Goal: Obtain resource: Obtain resource

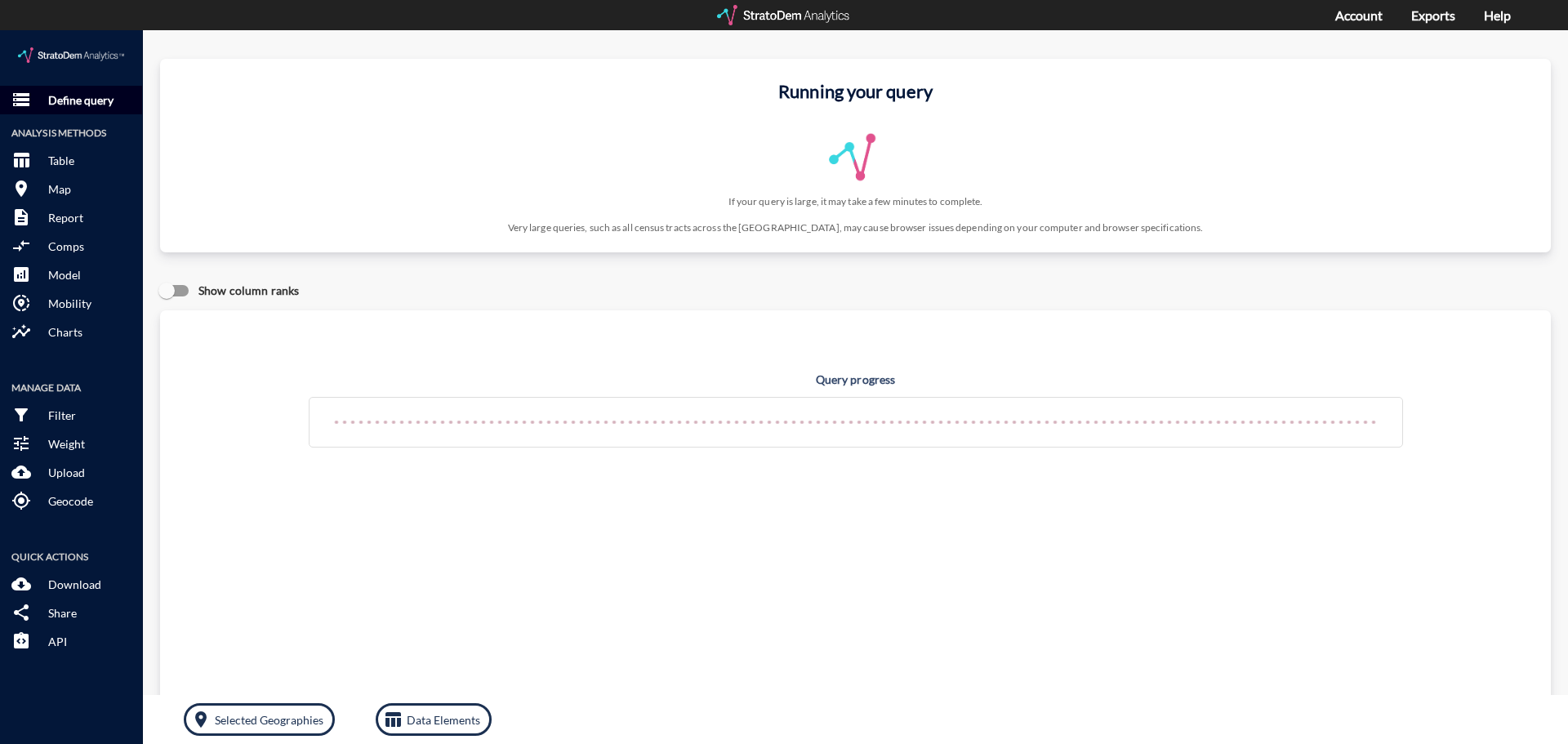
click p "Define query"
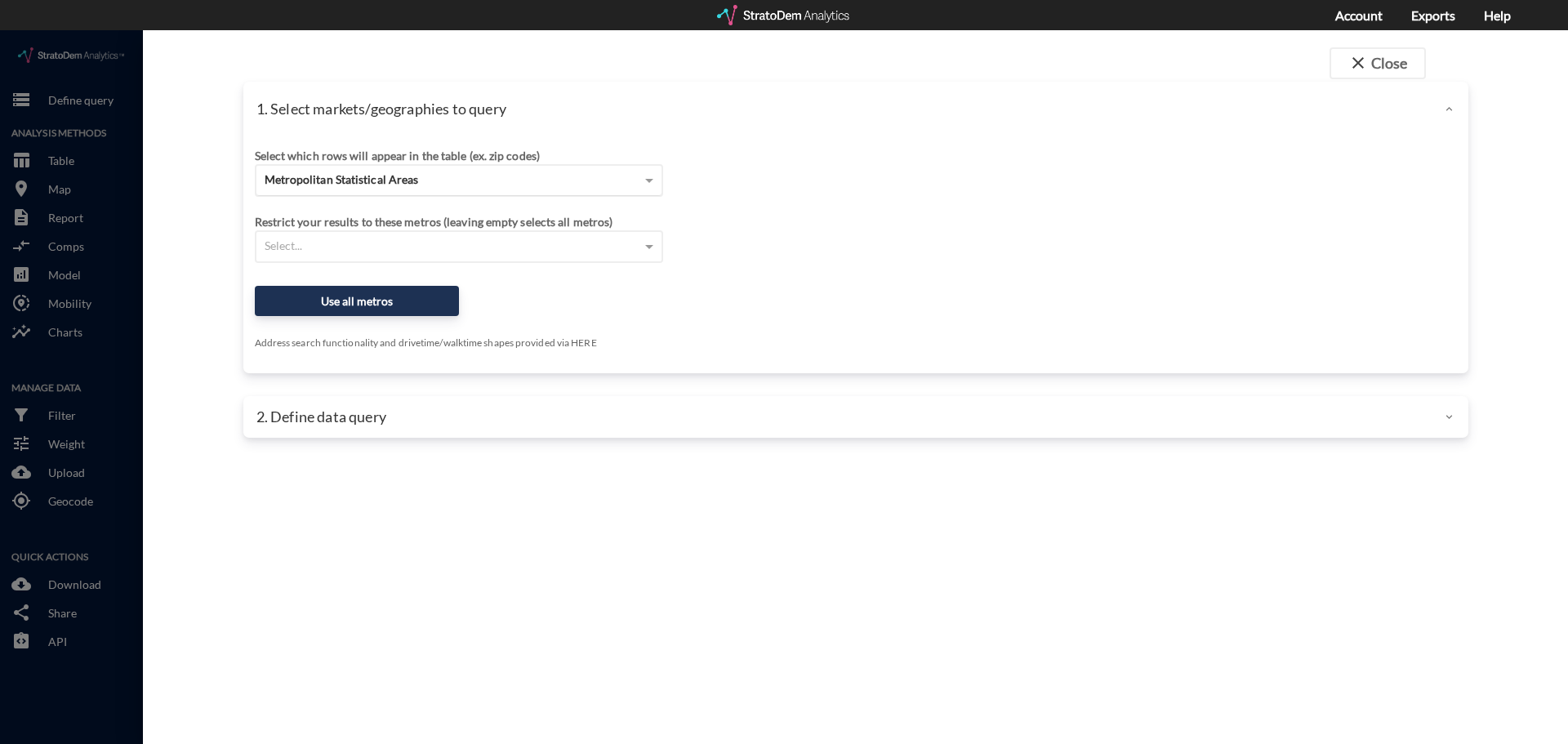
click span "Metropolitan Statistical Areas"
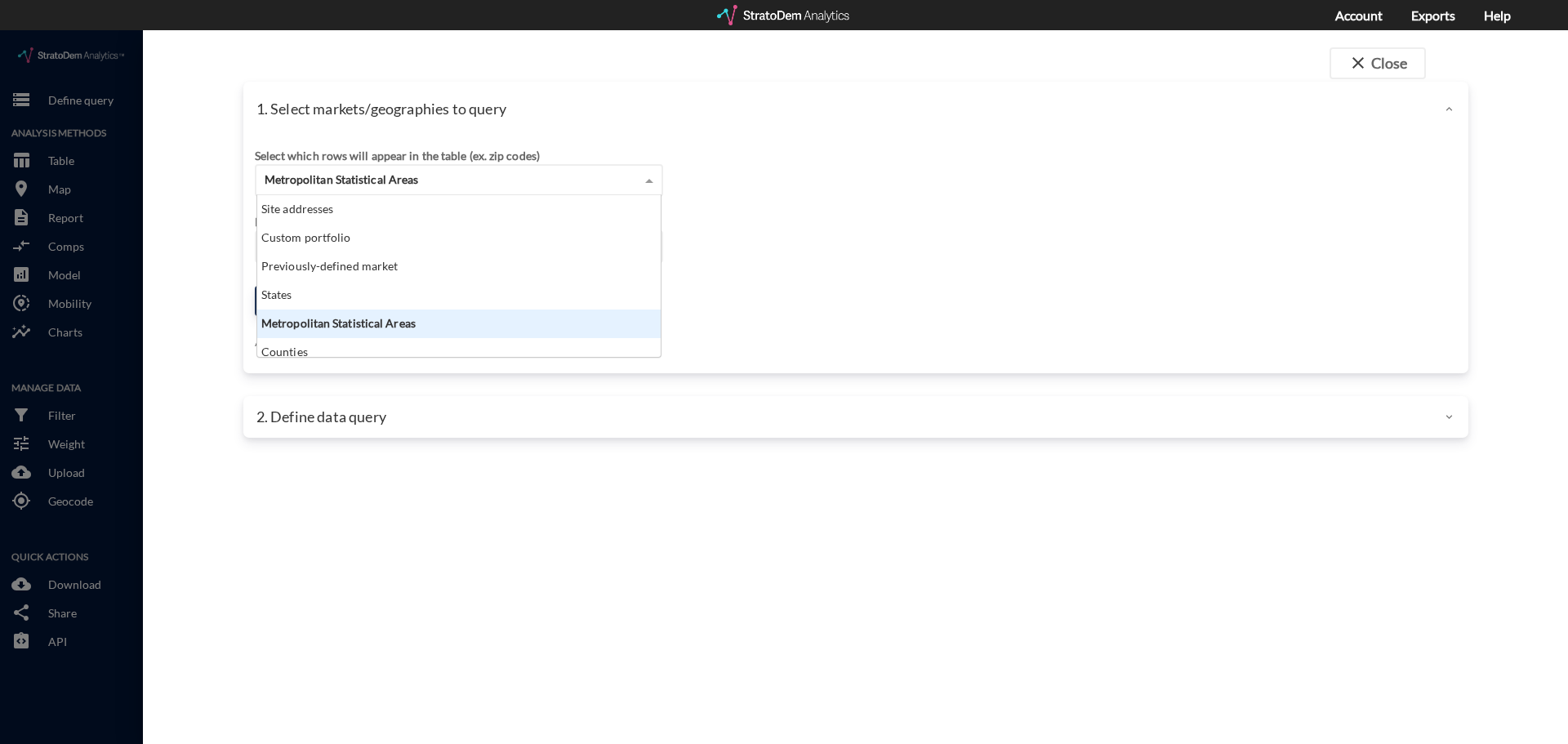
scroll to position [149, 394]
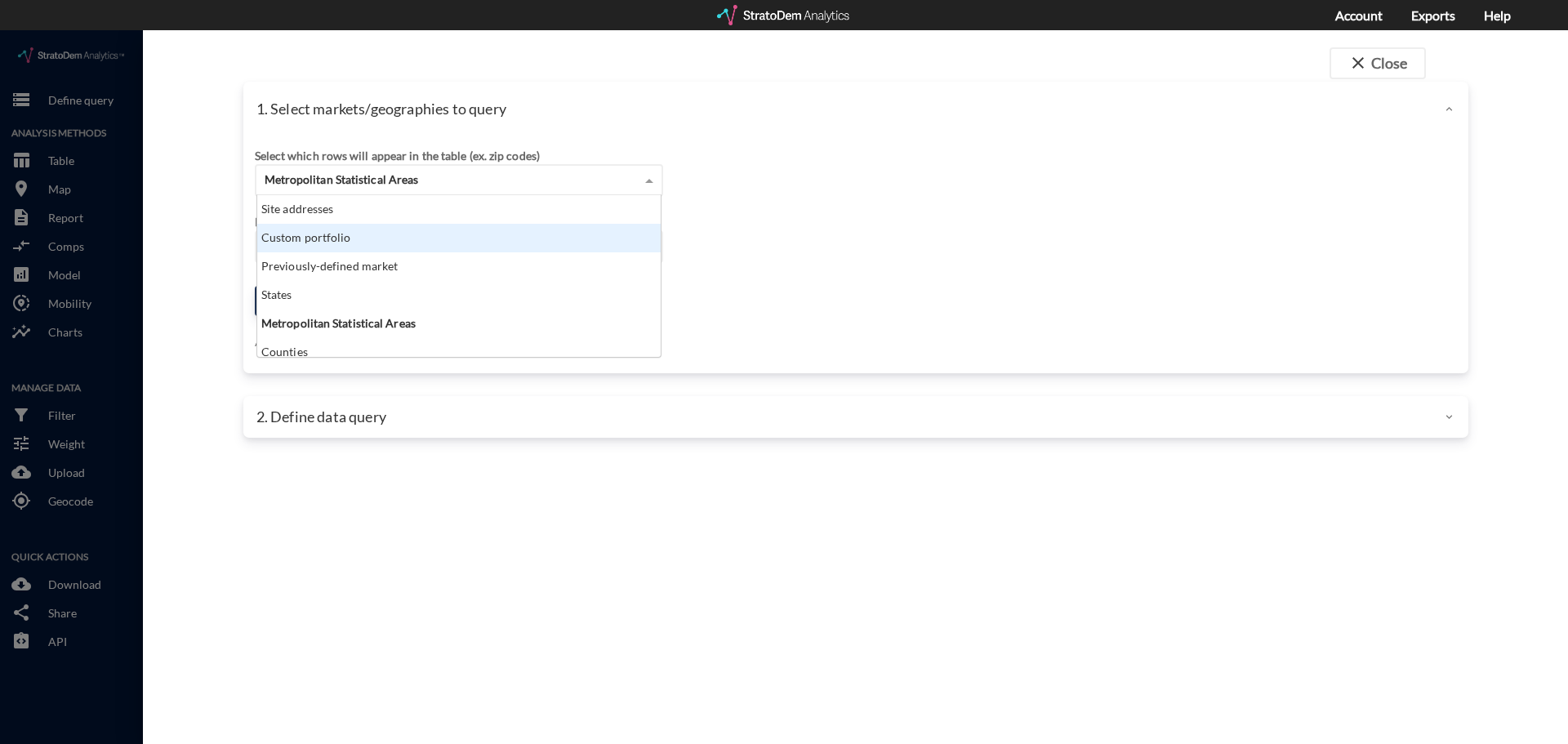
click div "Custom portfolio"
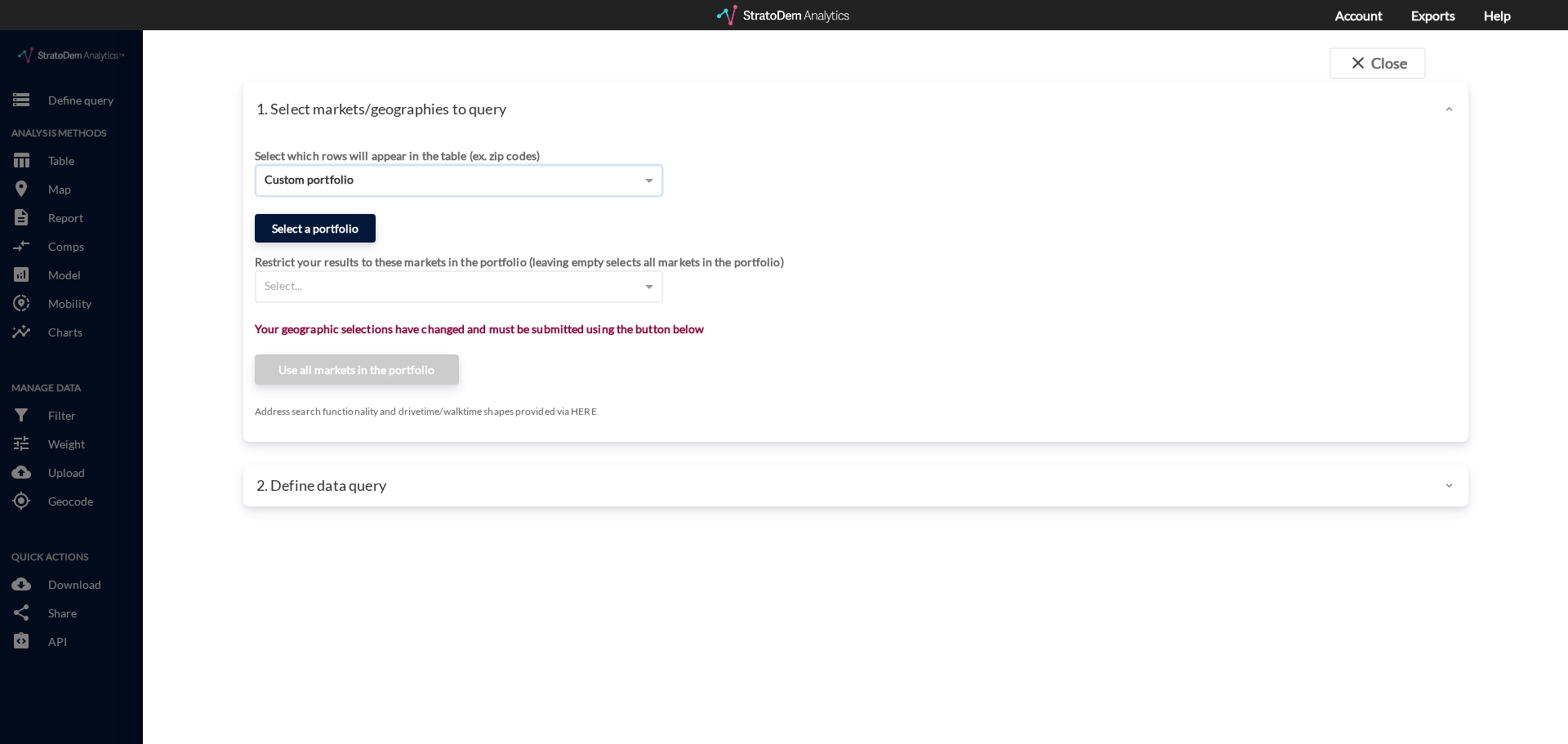
click button "Select a portfolio"
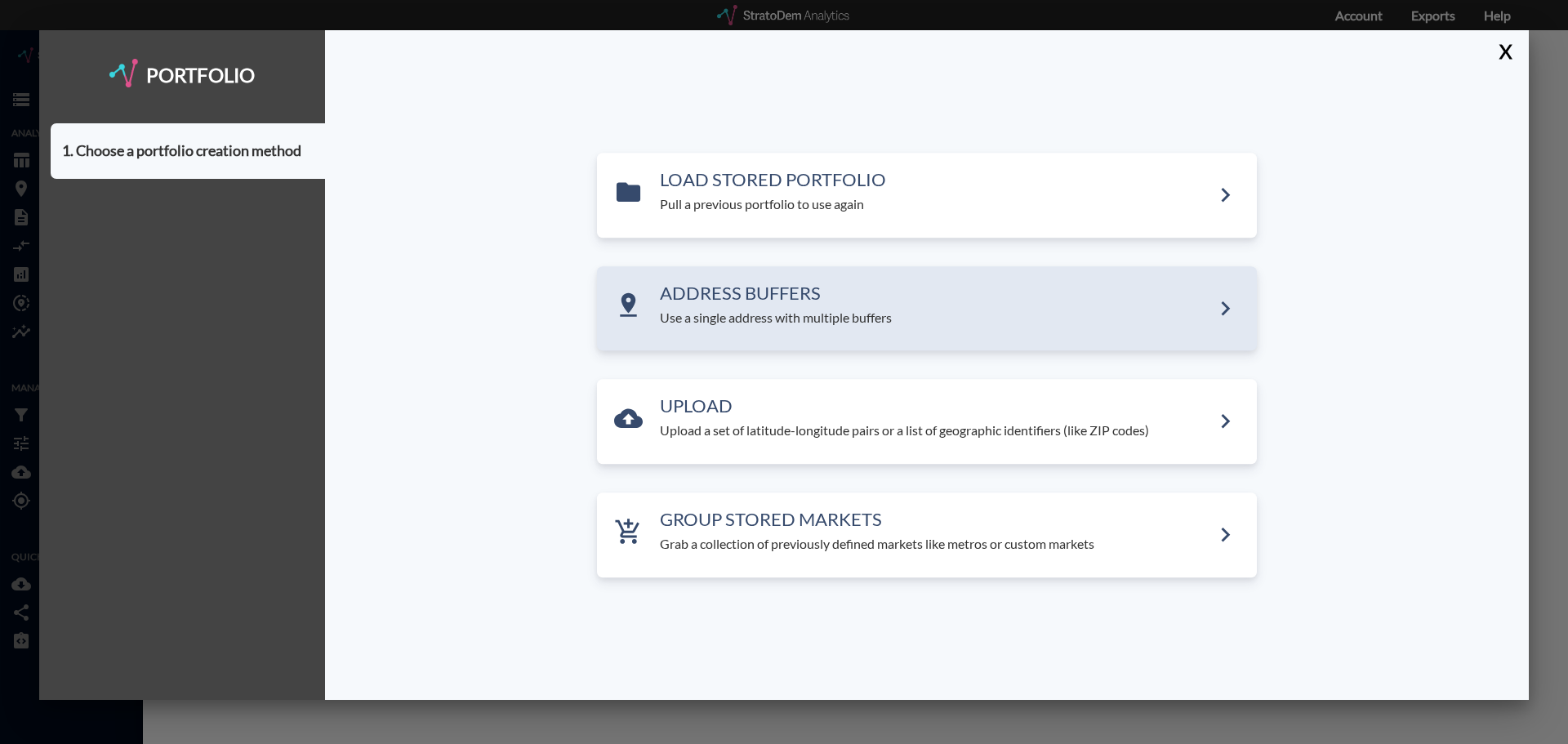
click at [764, 345] on div "ADDRESS BUFFERS Use a single address with multiple buffers" at bounding box center [927, 309] width 660 height 85
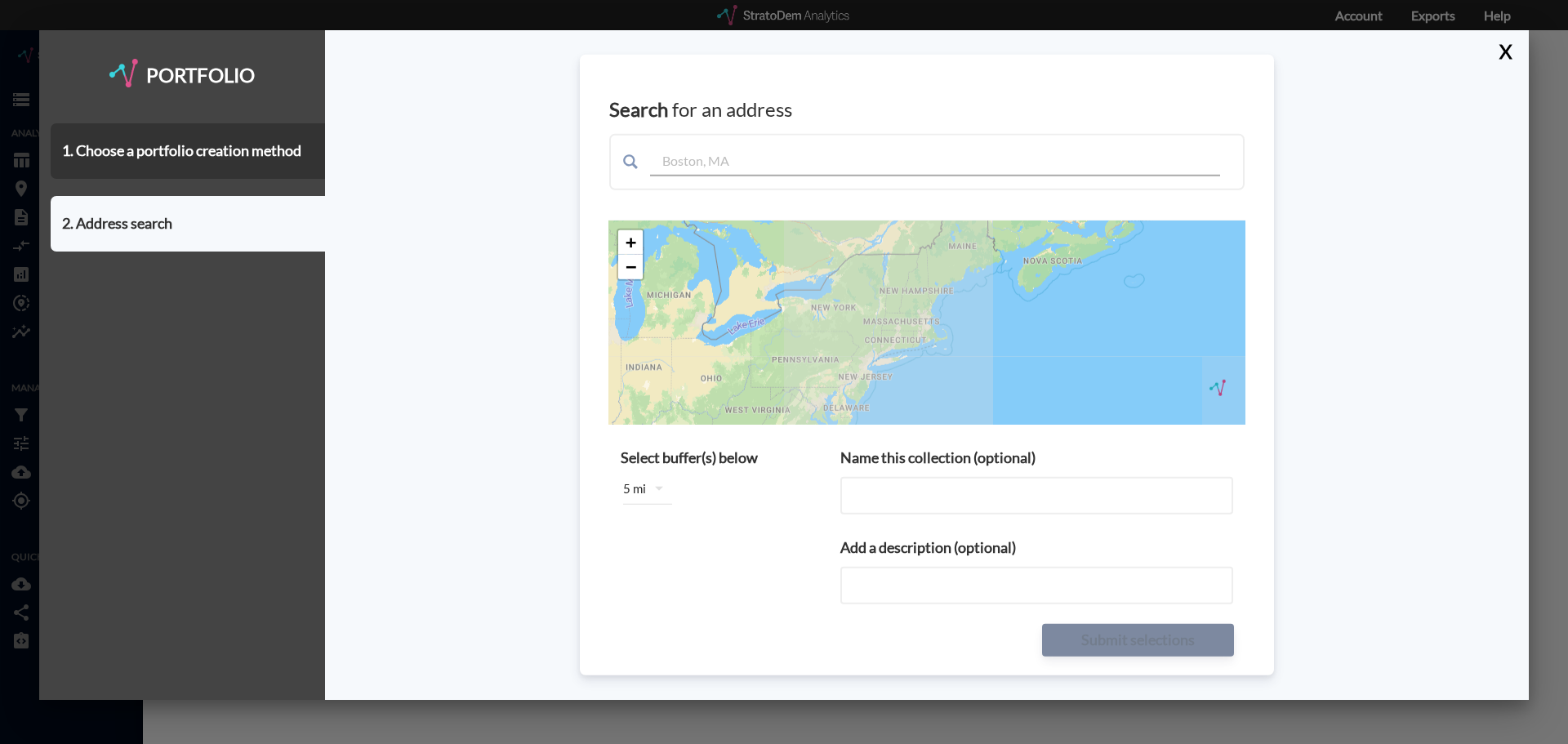
click at [742, 179] on span at bounding box center [927, 162] width 636 height 57
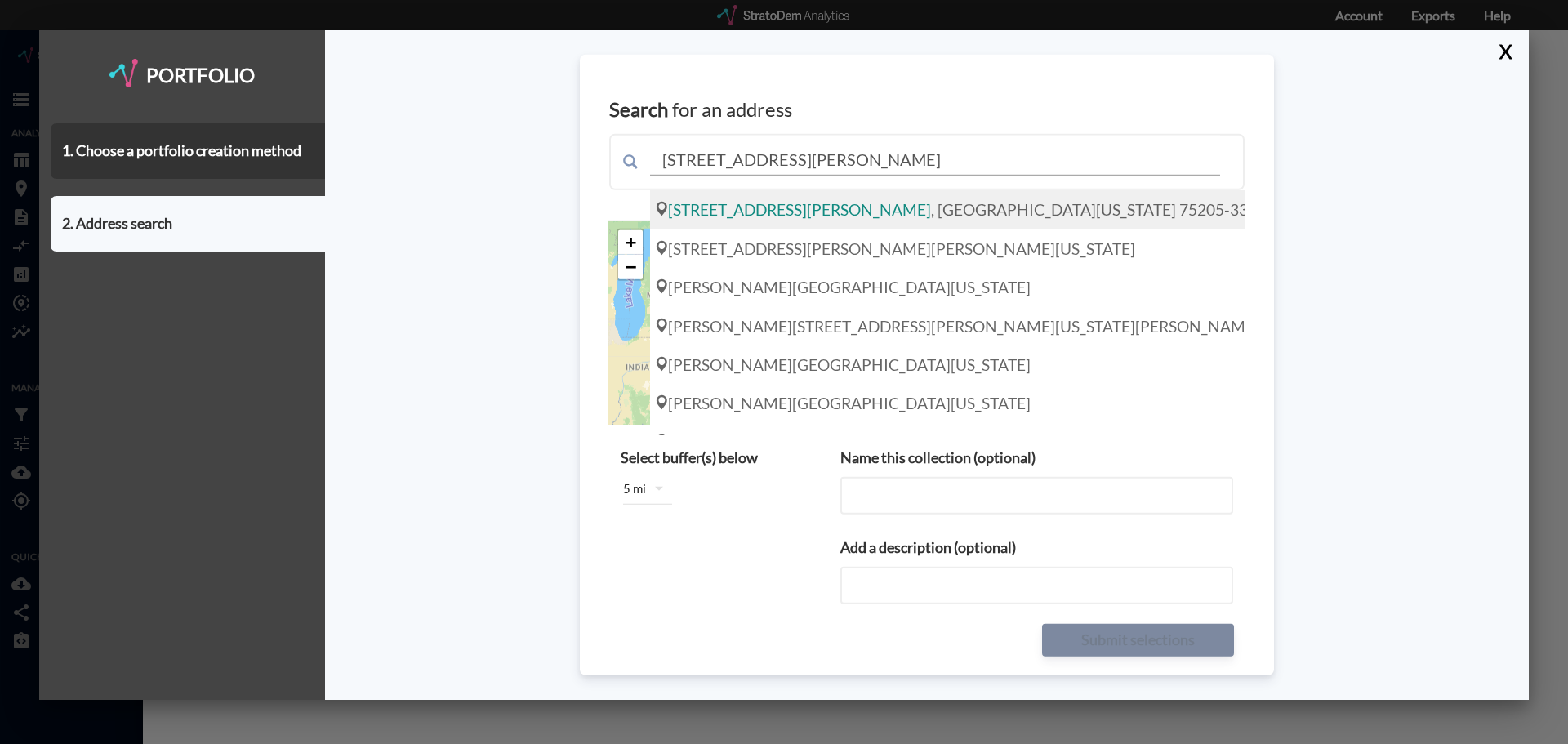
click at [748, 190] on div "[STREET_ADDRESS][PERSON_NAME][US_STATE]" at bounding box center [948, 209] width 595 height 39
type input "[STREET_ADDRESS][PERSON_NAME][US_STATE]"
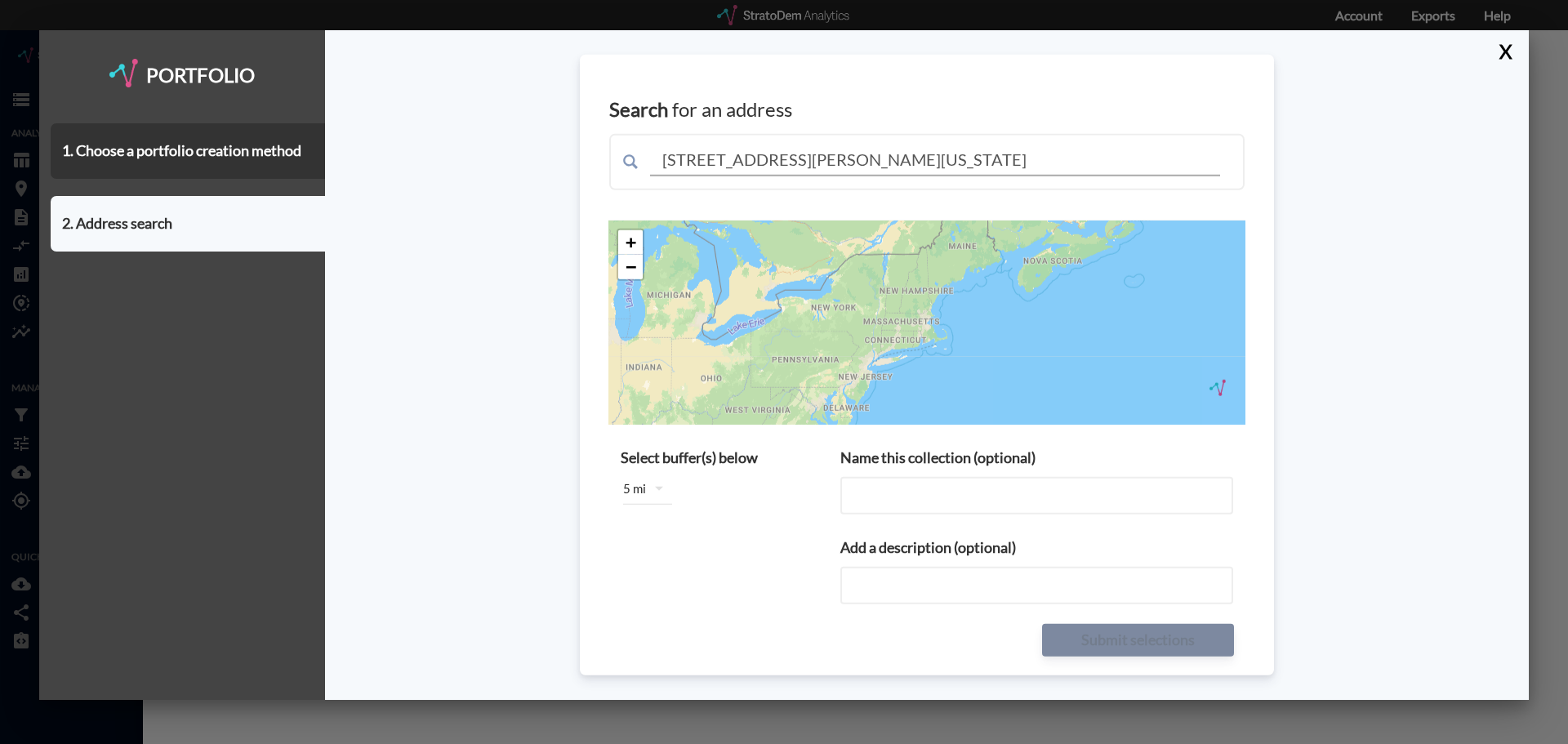
type input "[STREET_ADDRESS][PERSON_NAME][US_STATE]"
type input "[STREET_ADDRESS][PERSON_NAME][US_STATE] buffers"
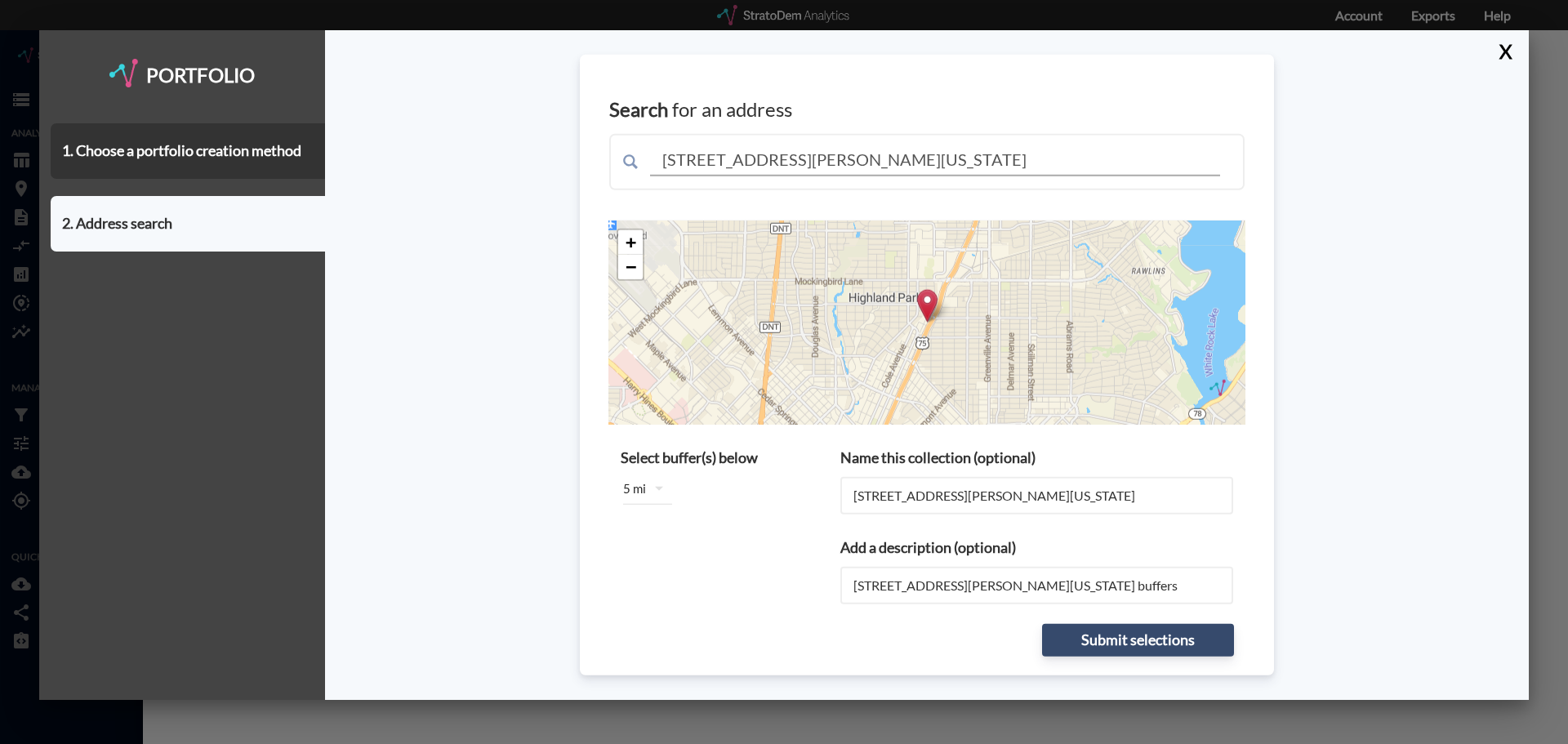
click at [657, 487] on icon "button" at bounding box center [659, 488] width 8 height 4
click at [683, 575] on div "5 miles" at bounding box center [656, 570] width 66 height 26
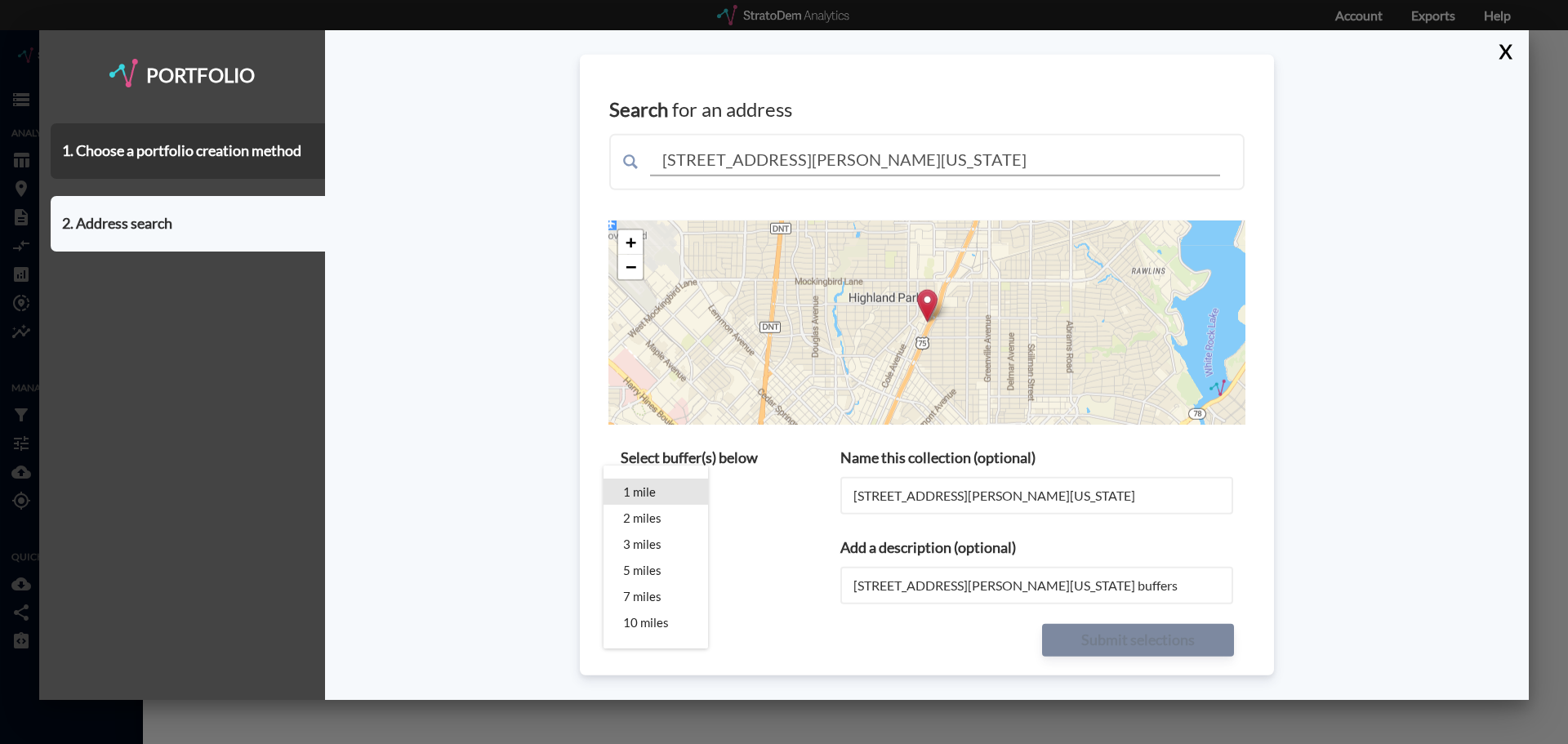
click at [678, 484] on div "1 mile" at bounding box center [656, 492] width 66 height 26
click at [759, 507] on div "1 mile 2 miles 3 miles 5 miles 7 miles 10 miles" at bounding box center [784, 372] width 1568 height 744
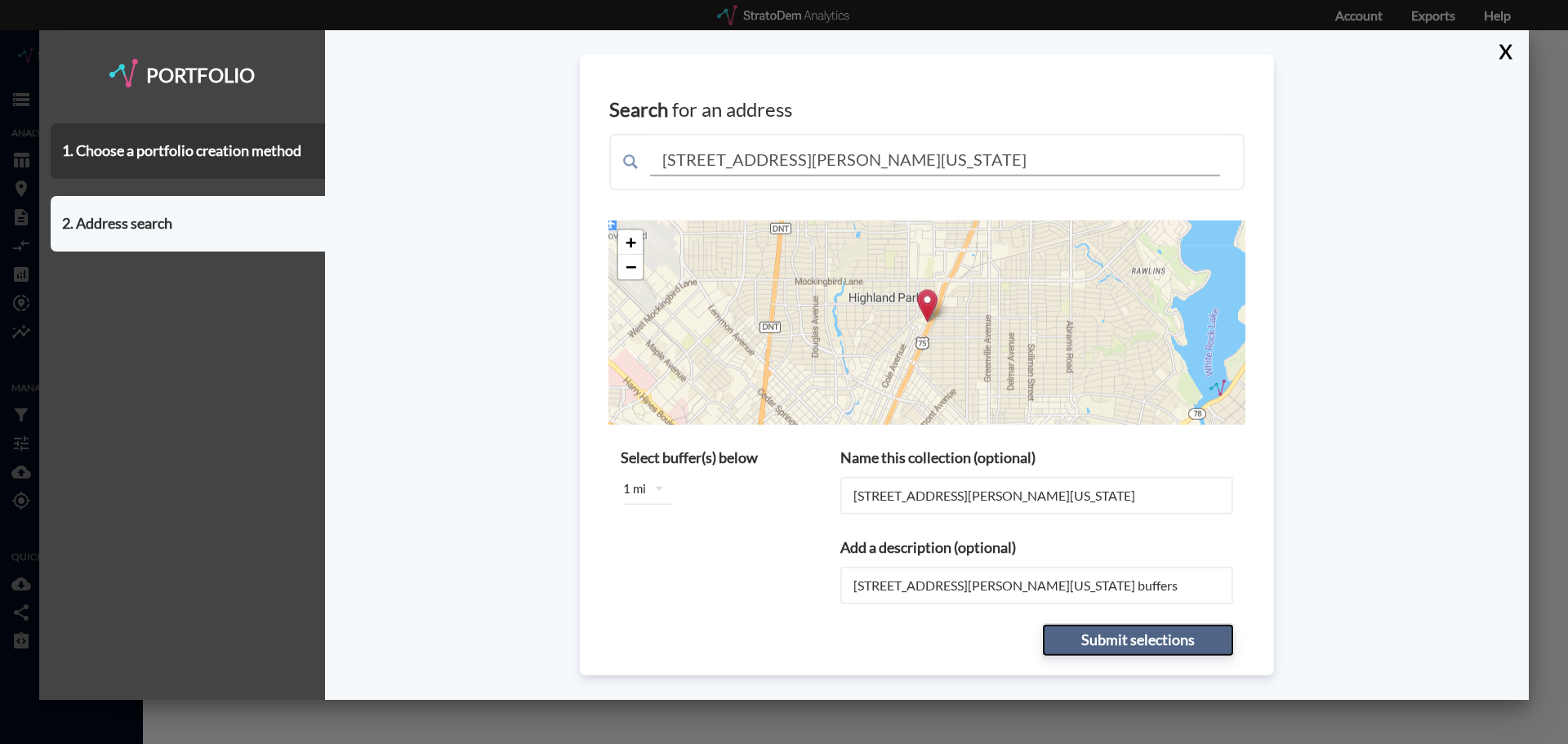
click at [1092, 633] on button "Submit selections" at bounding box center [1138, 640] width 192 height 33
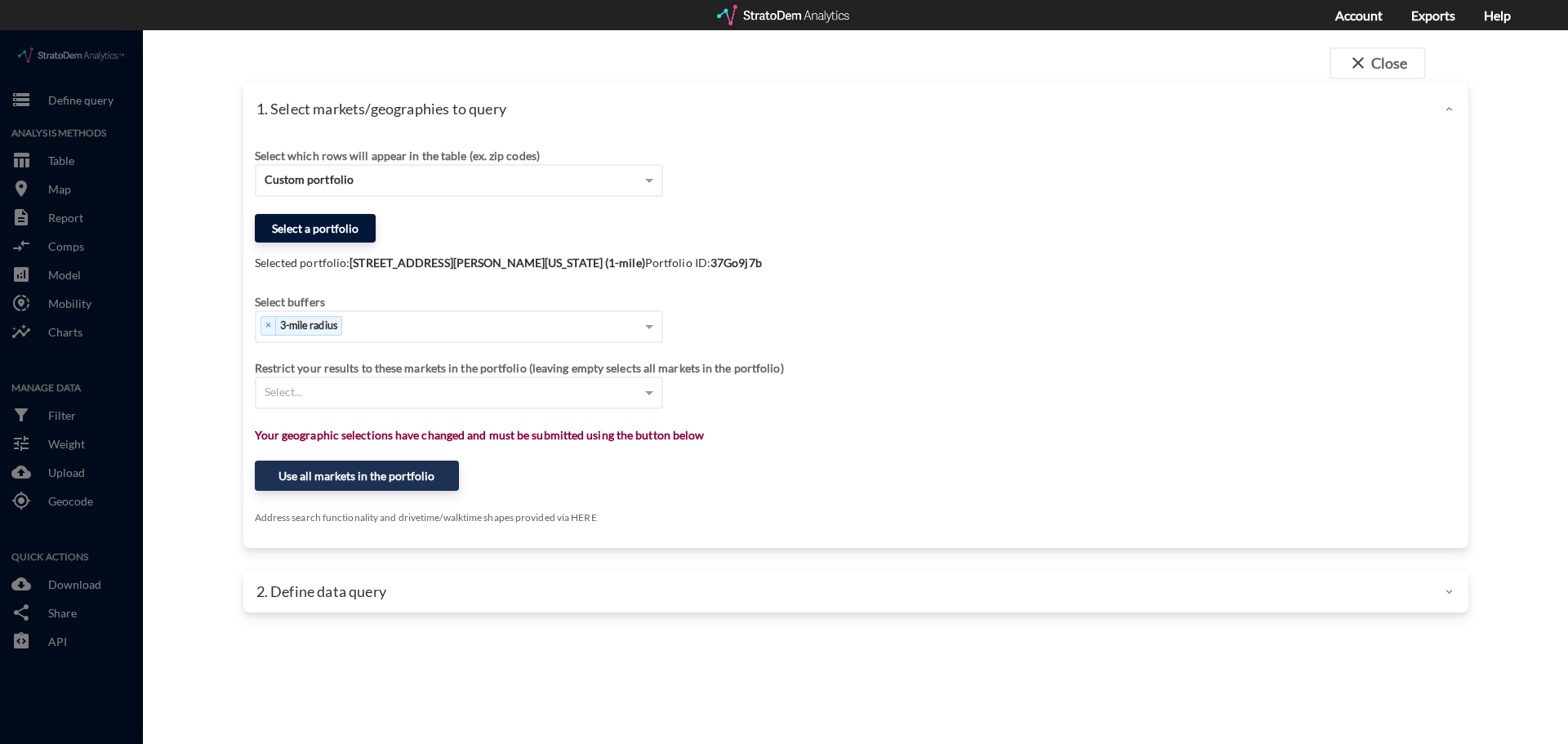
click button "Select a portfolio"
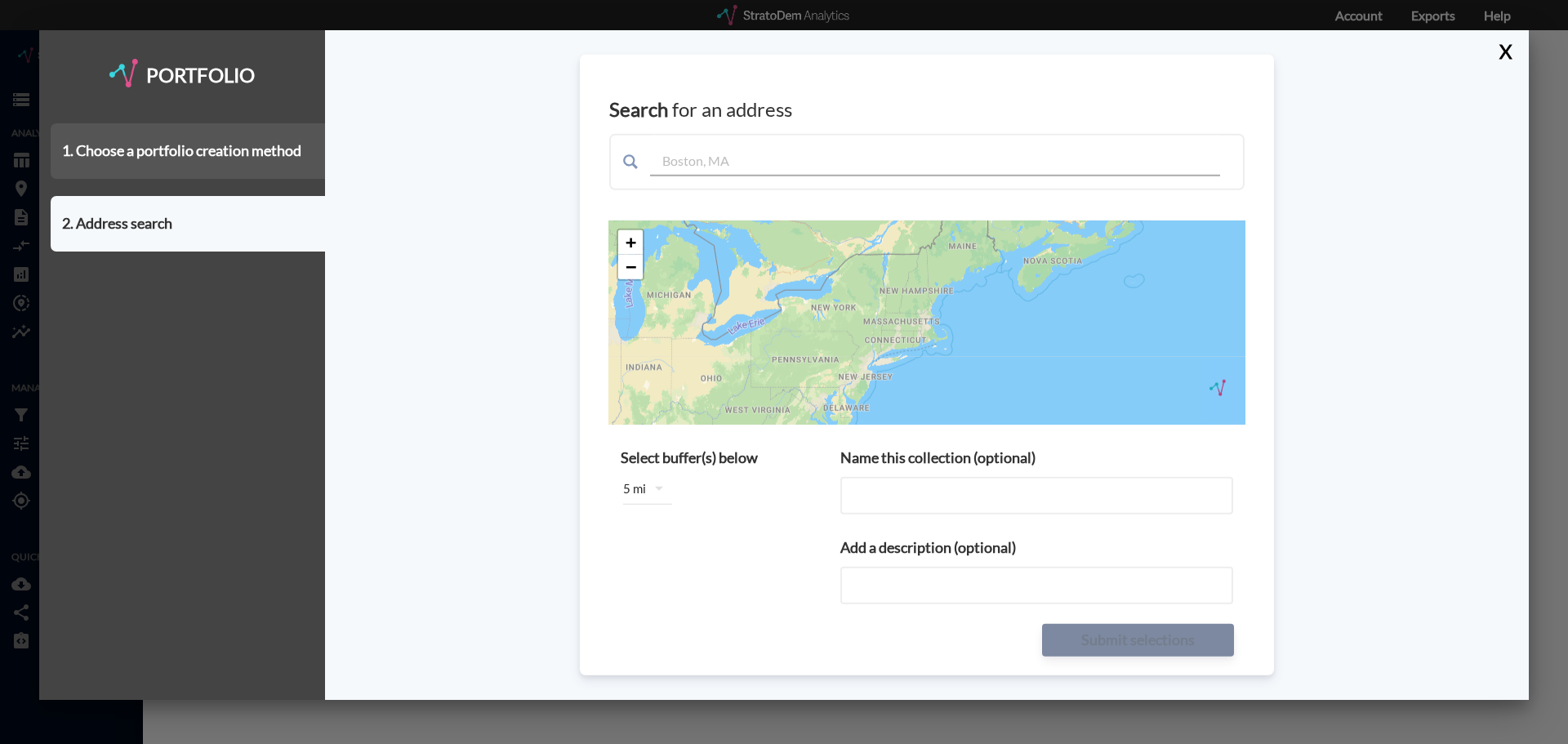
click at [227, 148] on div "1. Choose a portfolio creation method" at bounding box center [188, 152] width 274 height 56
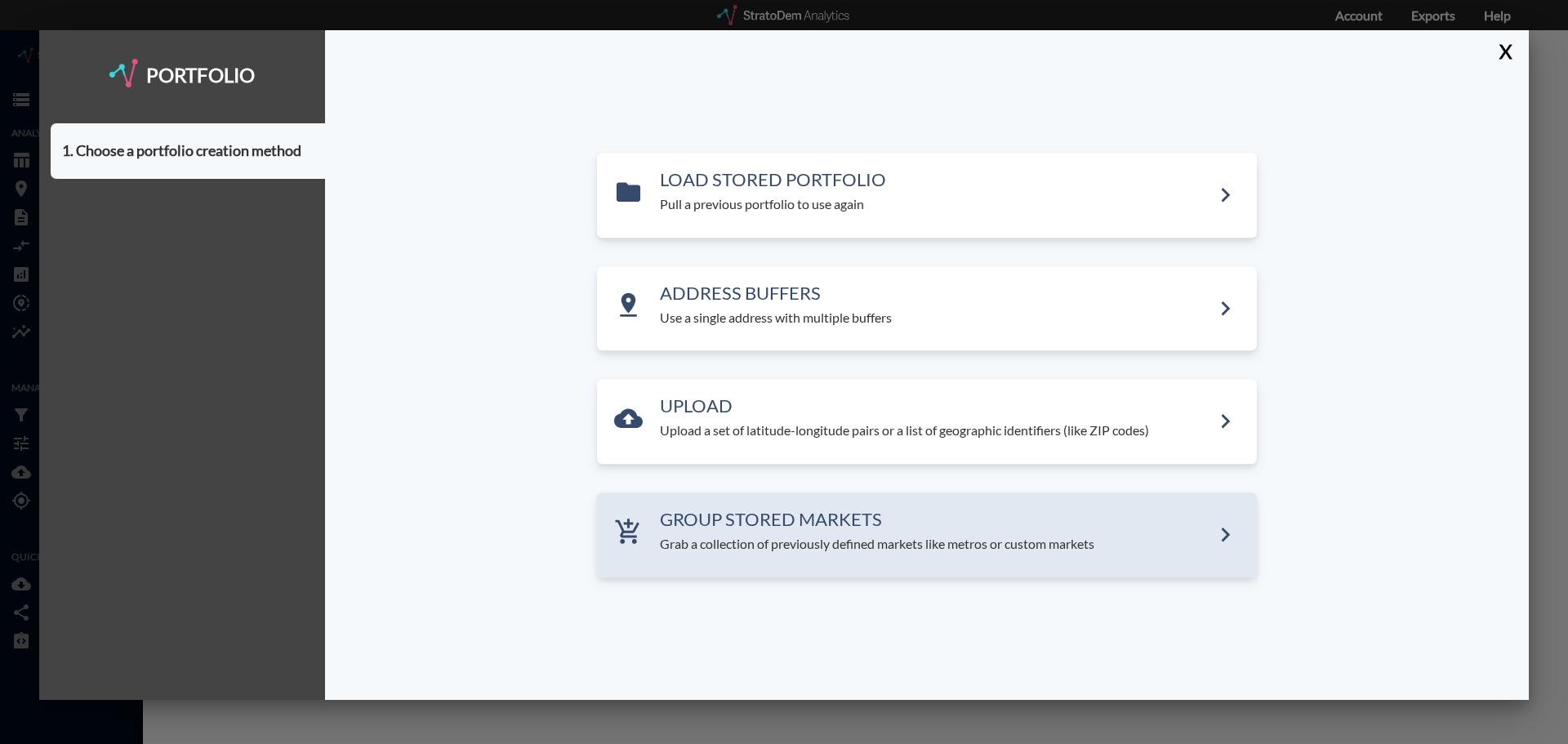
click at [858, 556] on div "GROUP STORED MARKETS Grab a collection of previously defined markets like metro…" at bounding box center [927, 535] width 660 height 85
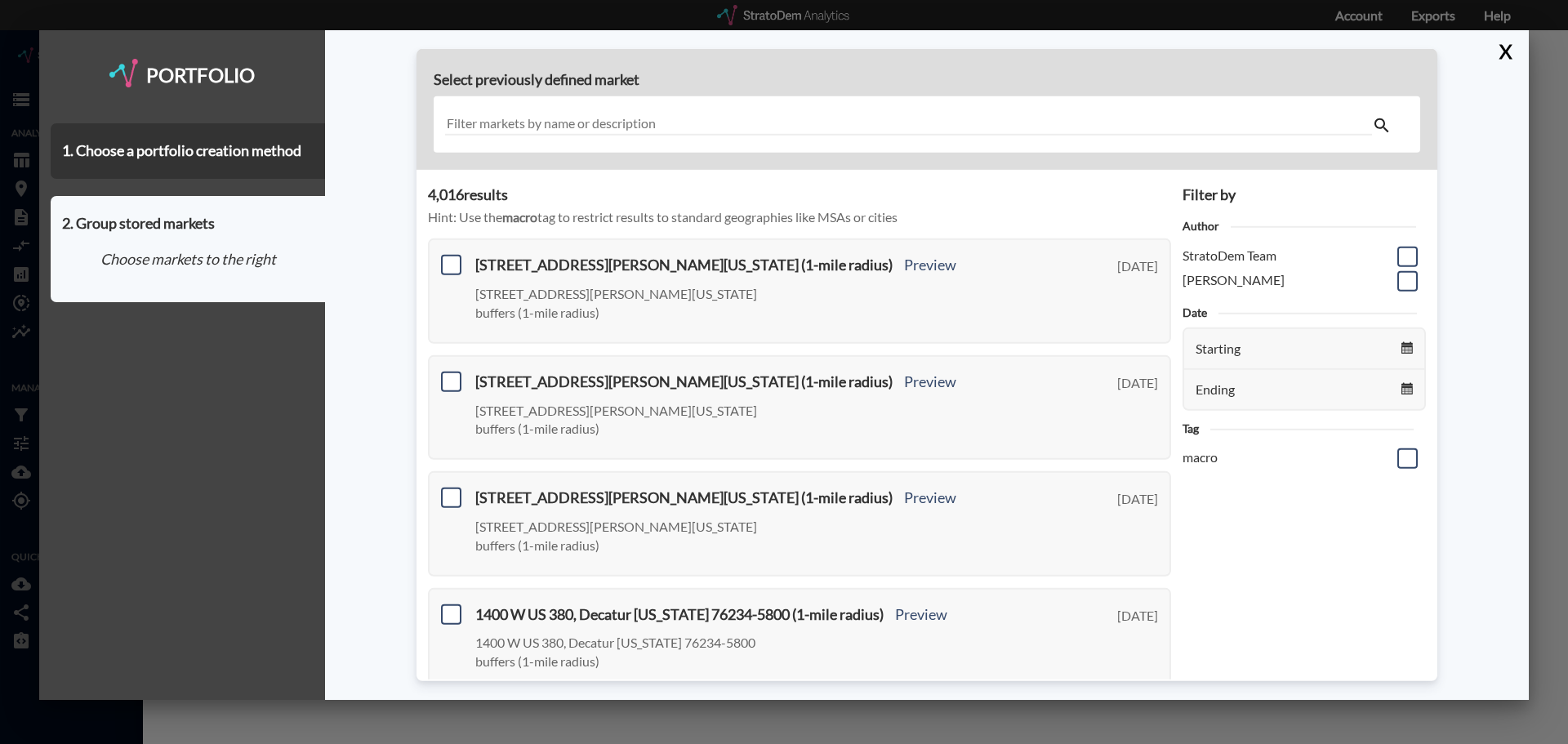
click at [442, 261] on span at bounding box center [451, 265] width 20 height 20
click at [449, 258] on input "checkbox" at bounding box center [449, 258] width 0 height 0
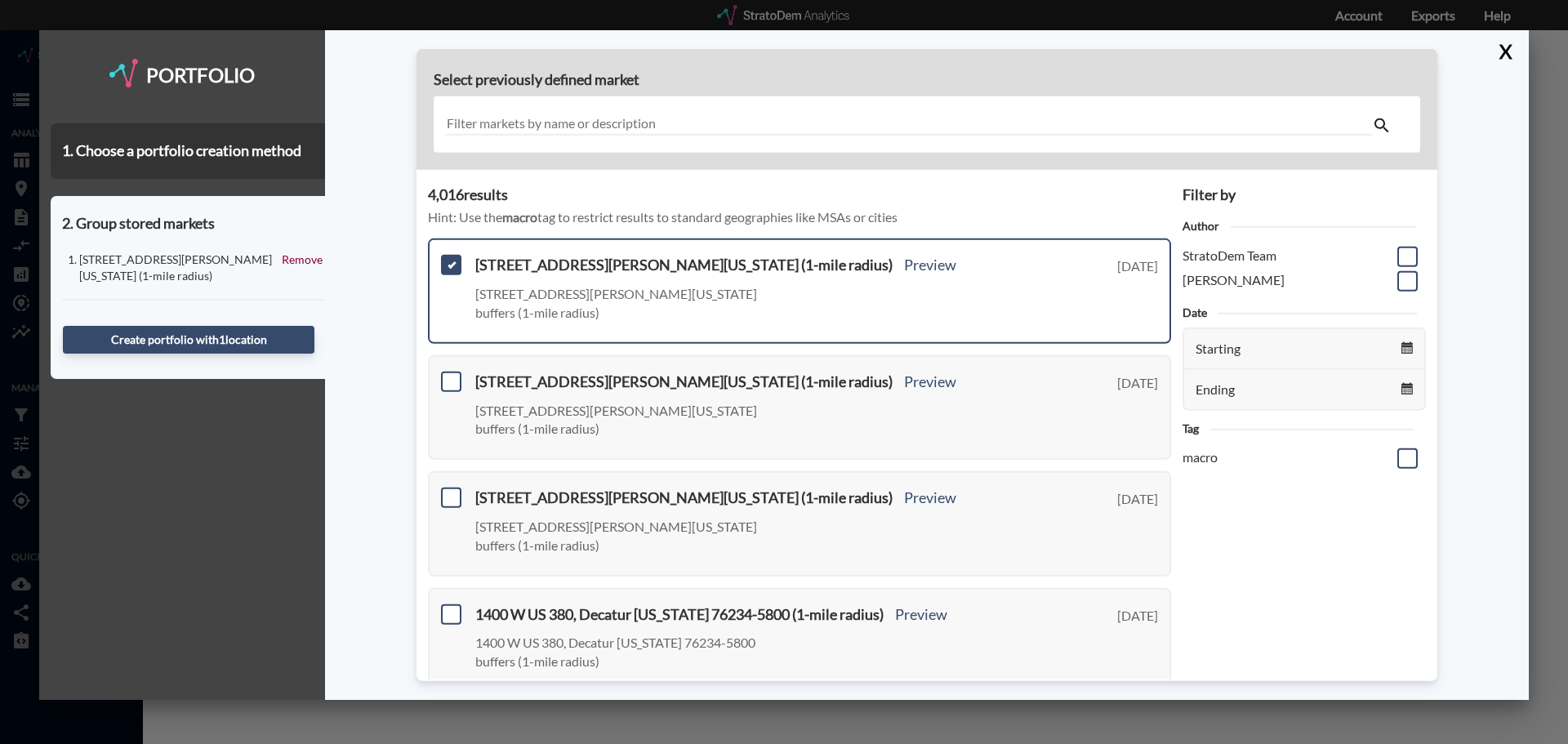
click at [544, 128] on input "text" at bounding box center [909, 125] width 927 height 22
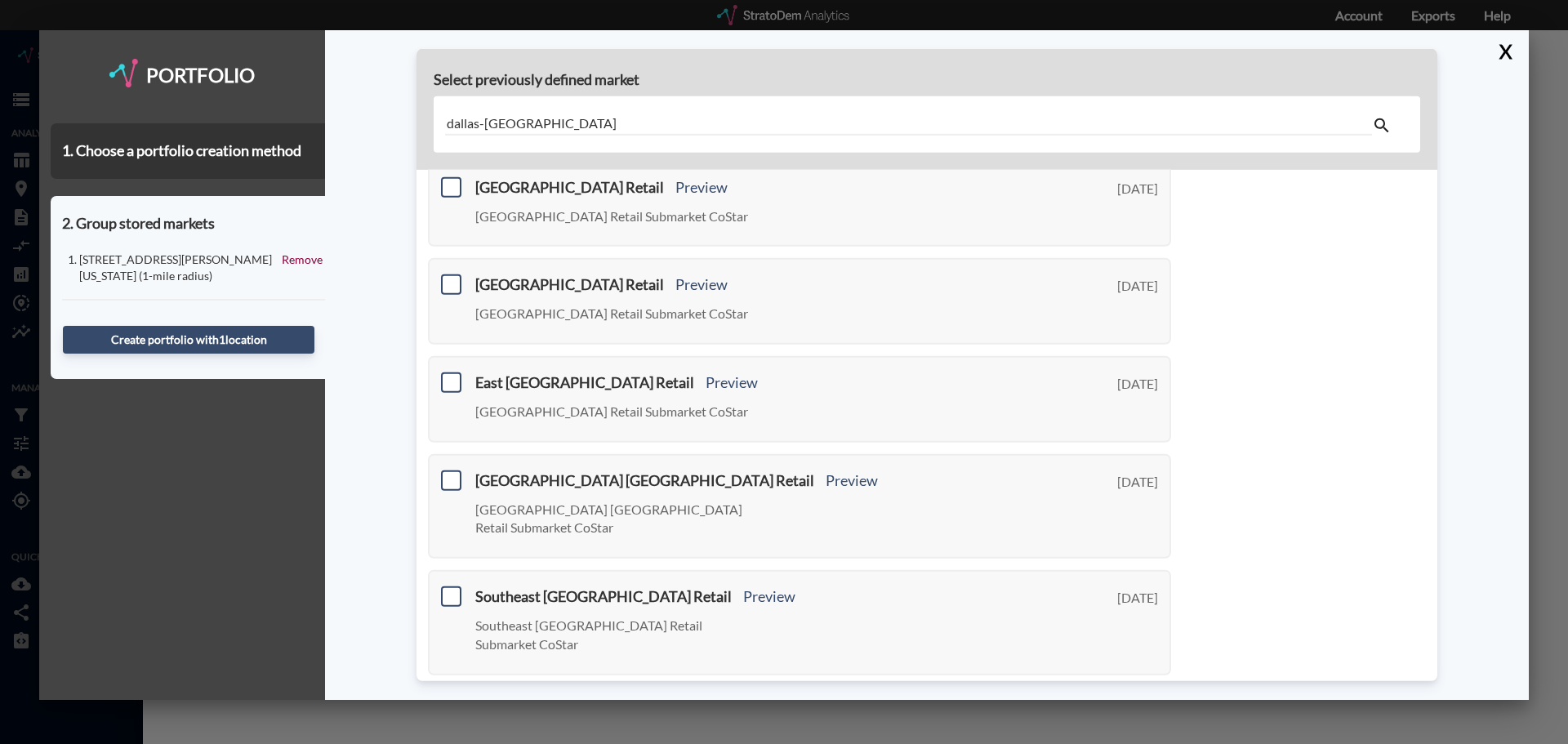
scroll to position [597, 0]
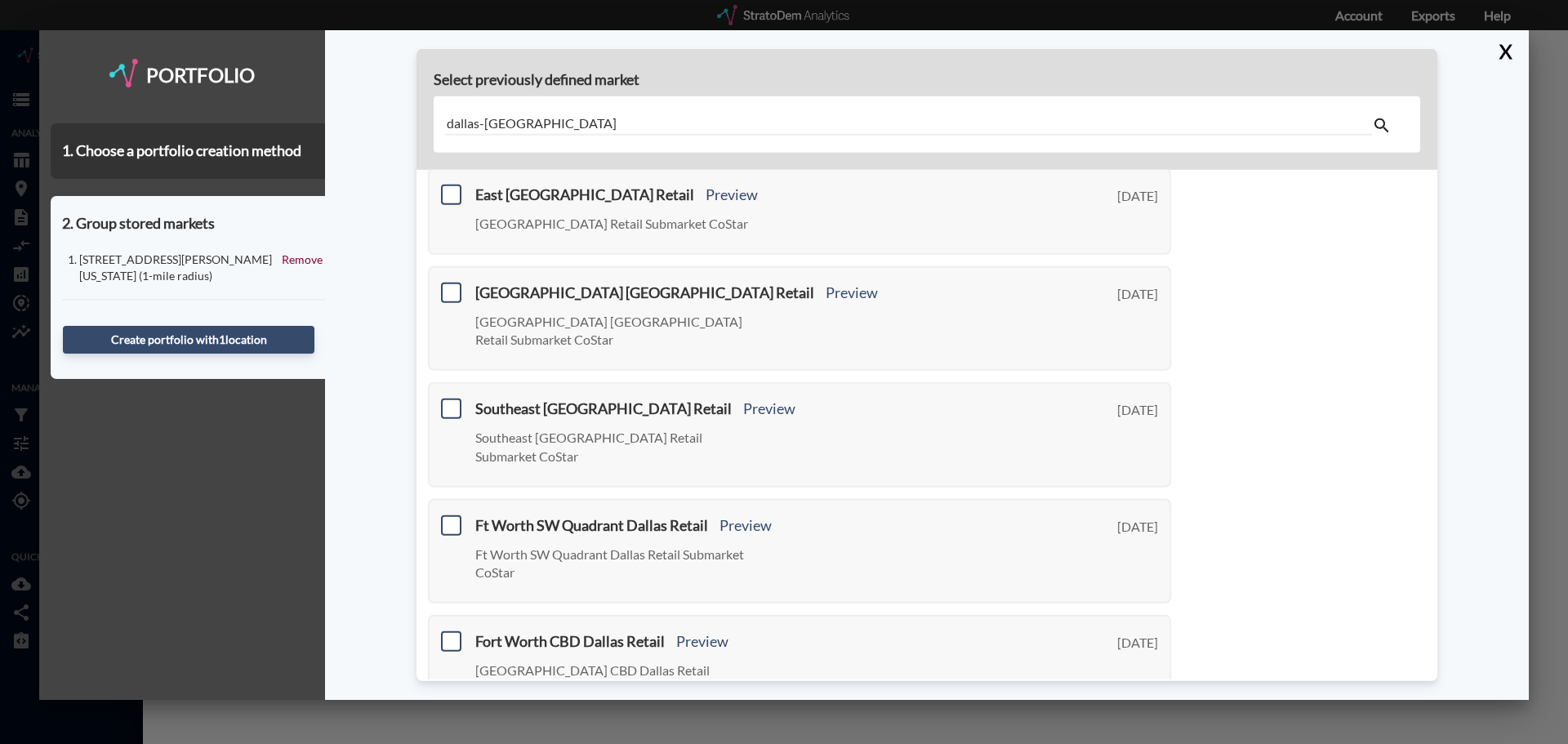
click at [1163, 737] on link "Next >" at bounding box center [1153, 746] width 38 height 19
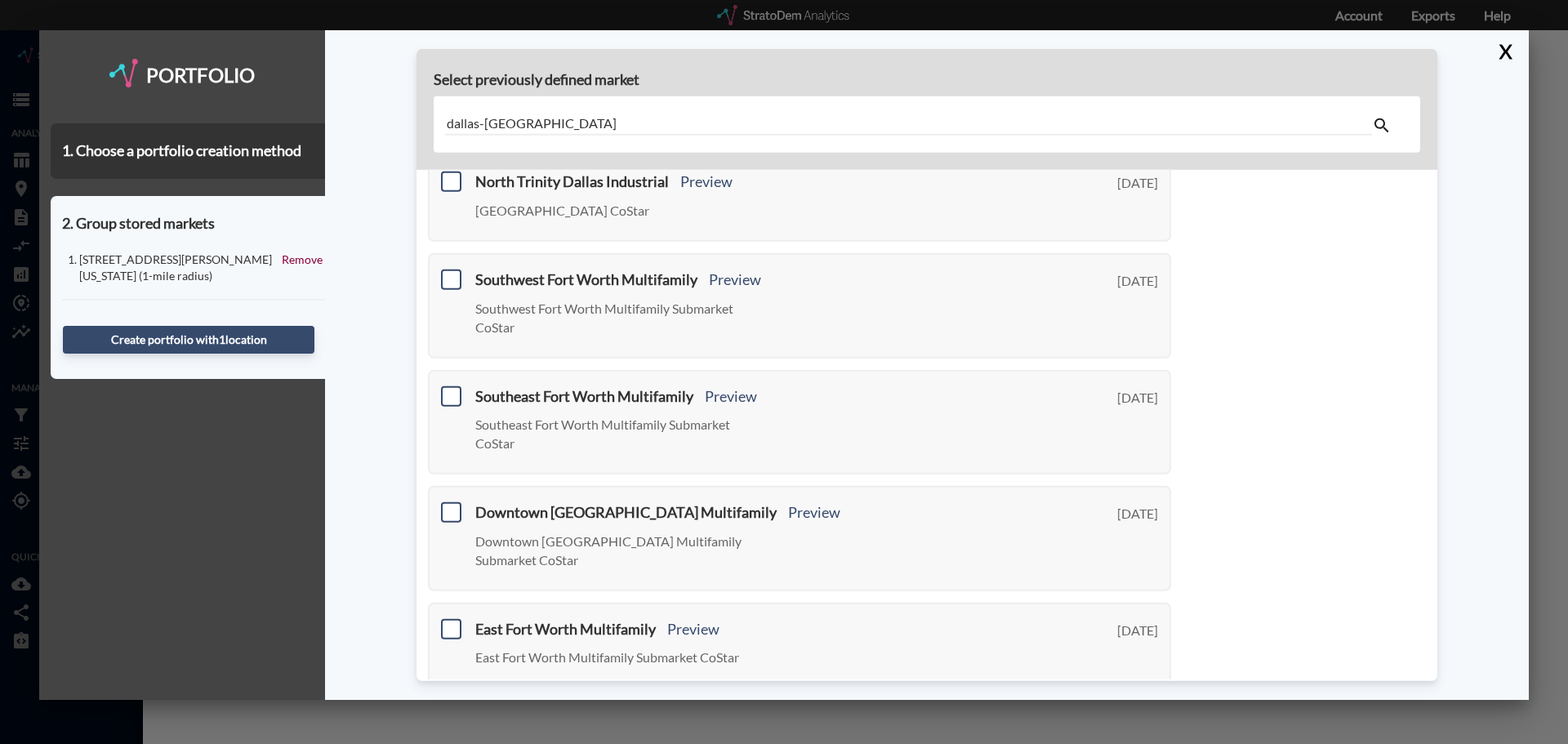
scroll to position [634, 0]
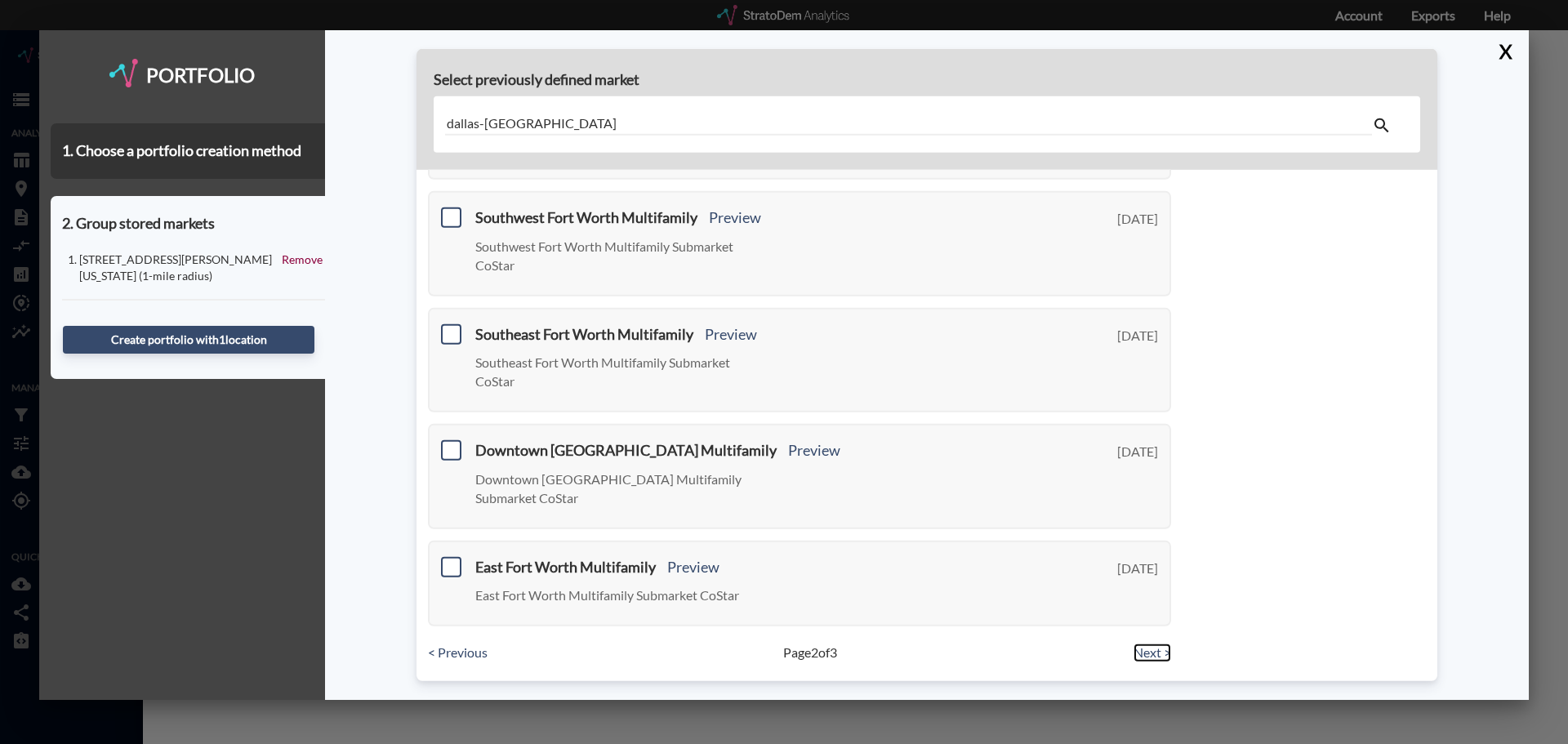
click at [1163, 648] on link "Next >" at bounding box center [1153, 653] width 38 height 19
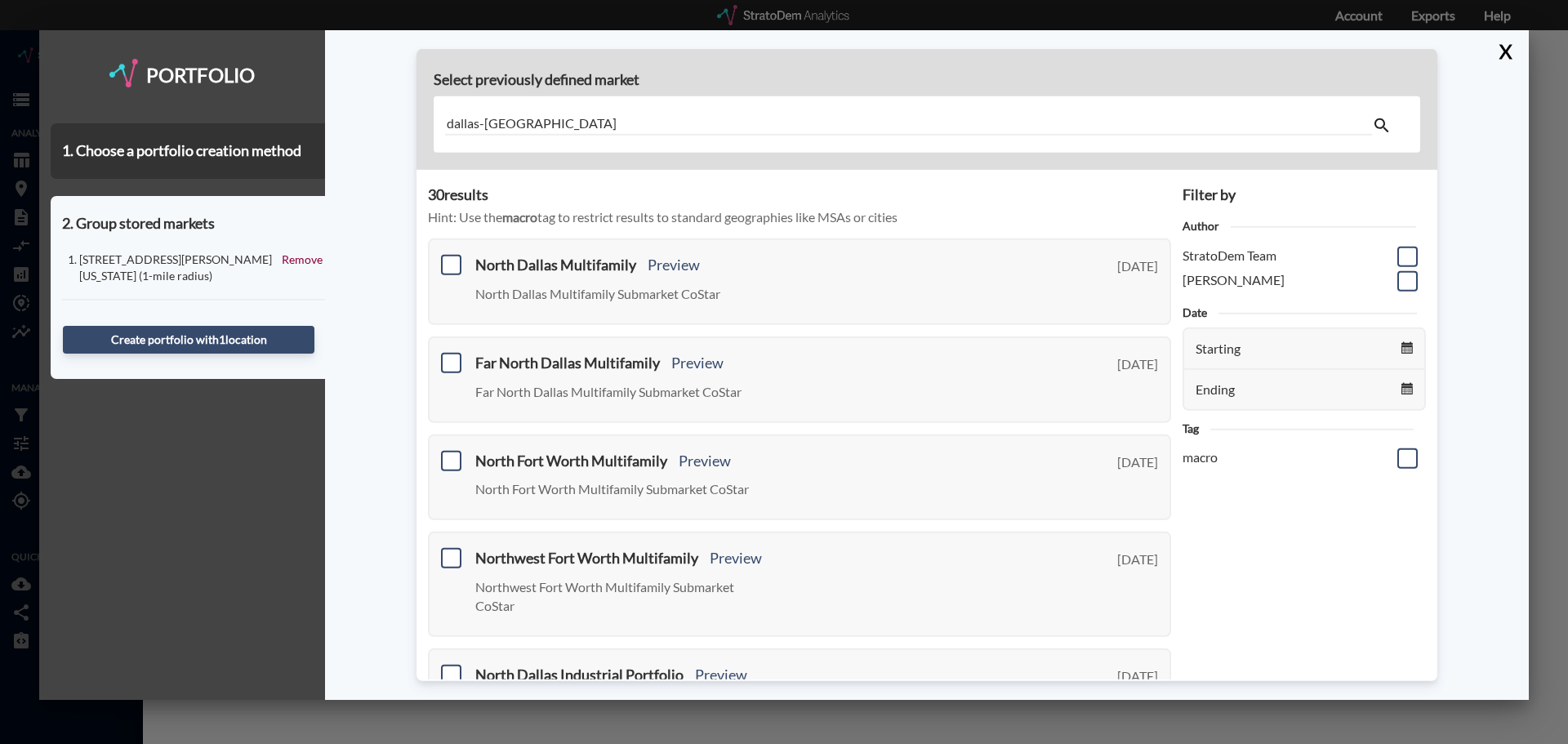
scroll to position [327, 0]
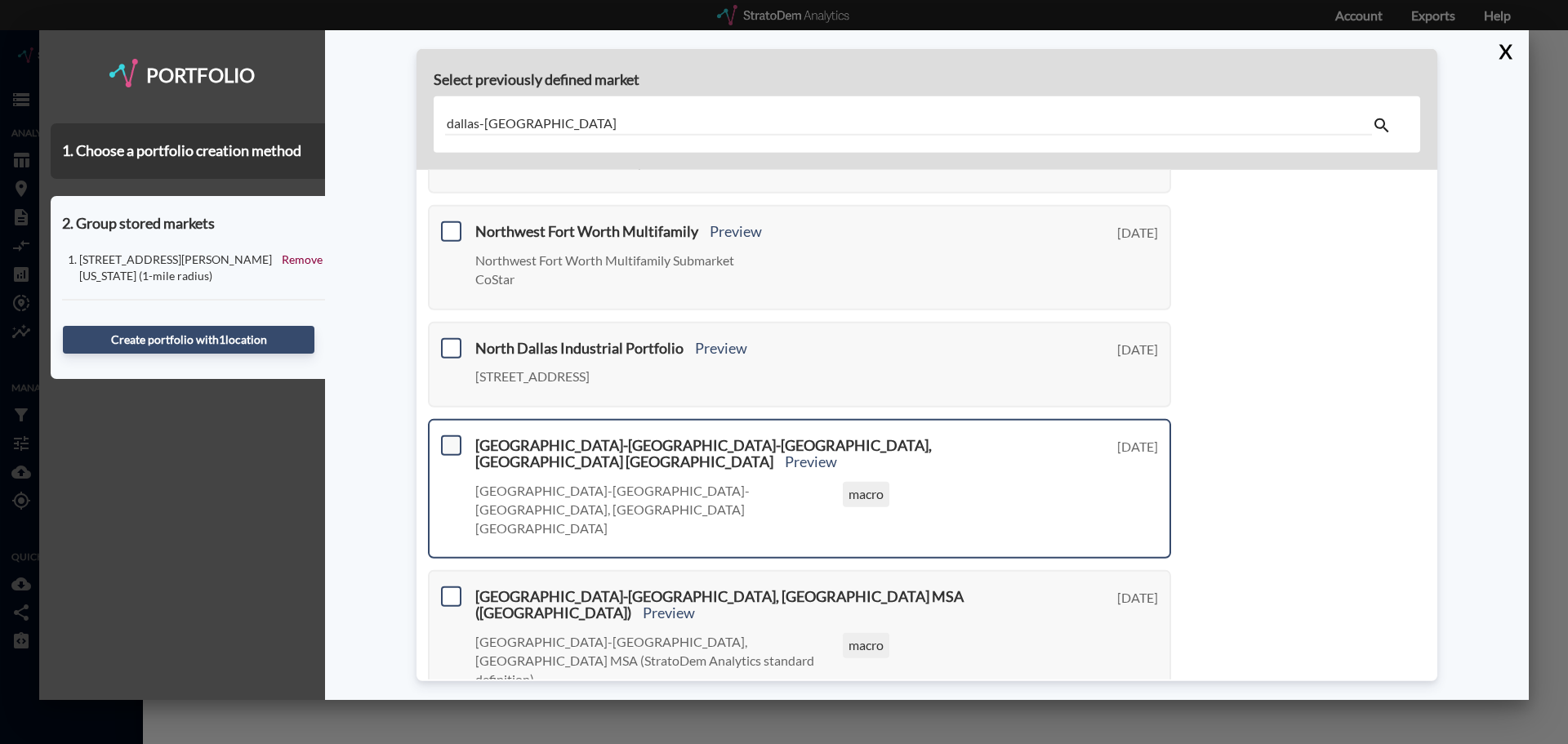
click at [452, 438] on span at bounding box center [451, 445] width 20 height 20
click at [449, 438] on input "checkbox" at bounding box center [449, 438] width 0 height 0
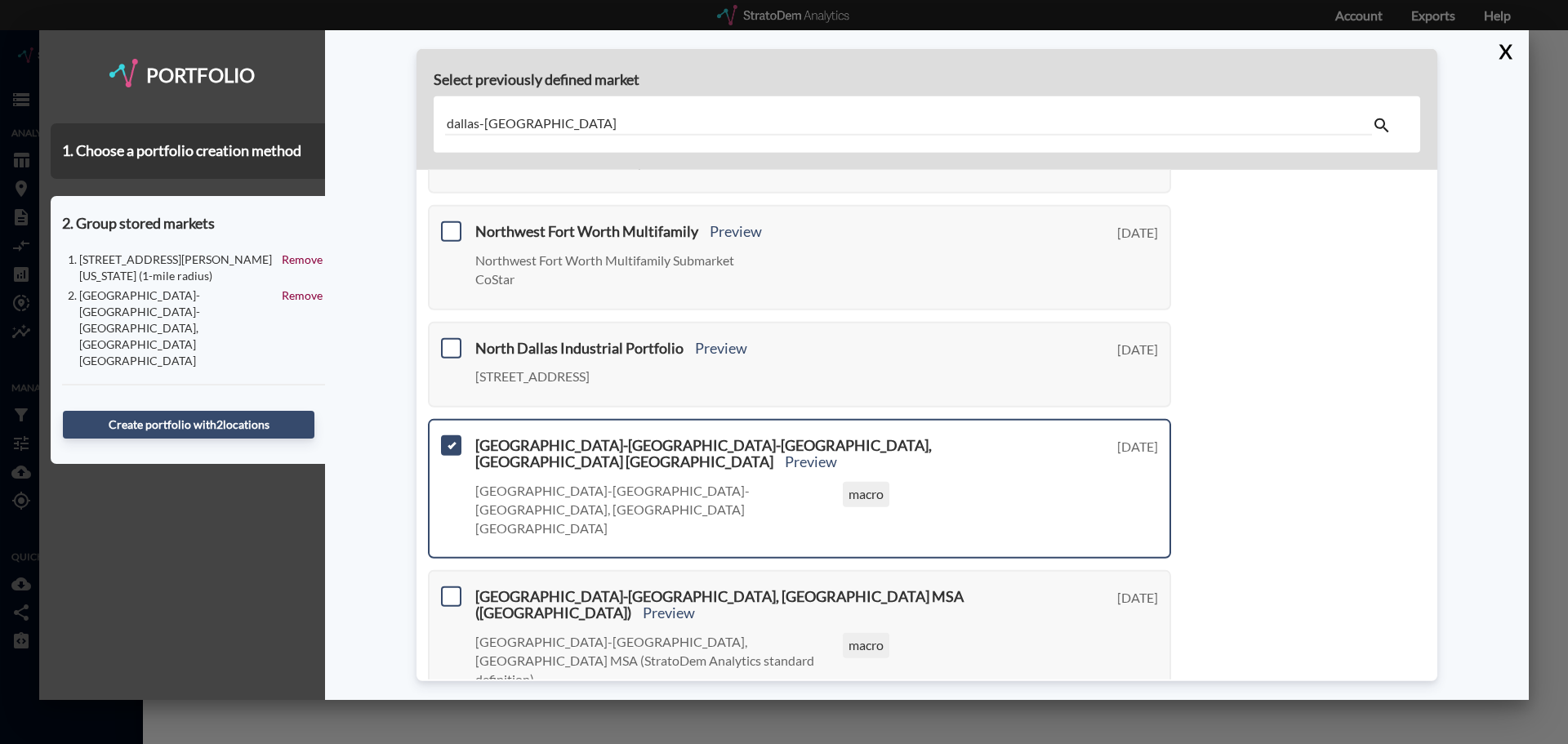
click at [560, 123] on input "dallas-[GEOGRAPHIC_DATA]" at bounding box center [909, 125] width 927 height 22
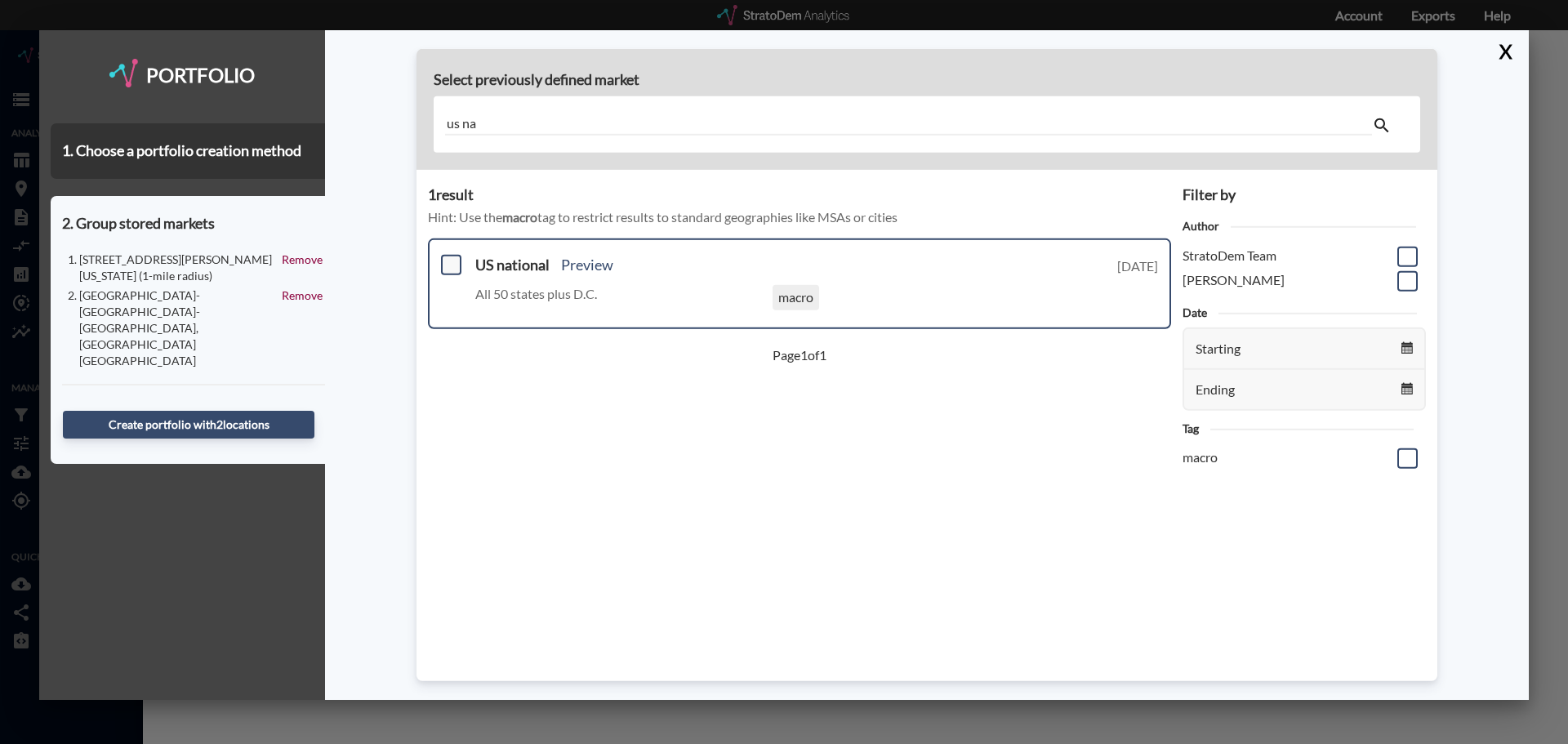
type input "us na"
click at [454, 260] on span at bounding box center [451, 265] width 20 height 20
click at [449, 258] on input "checkbox" at bounding box center [449, 258] width 0 height 0
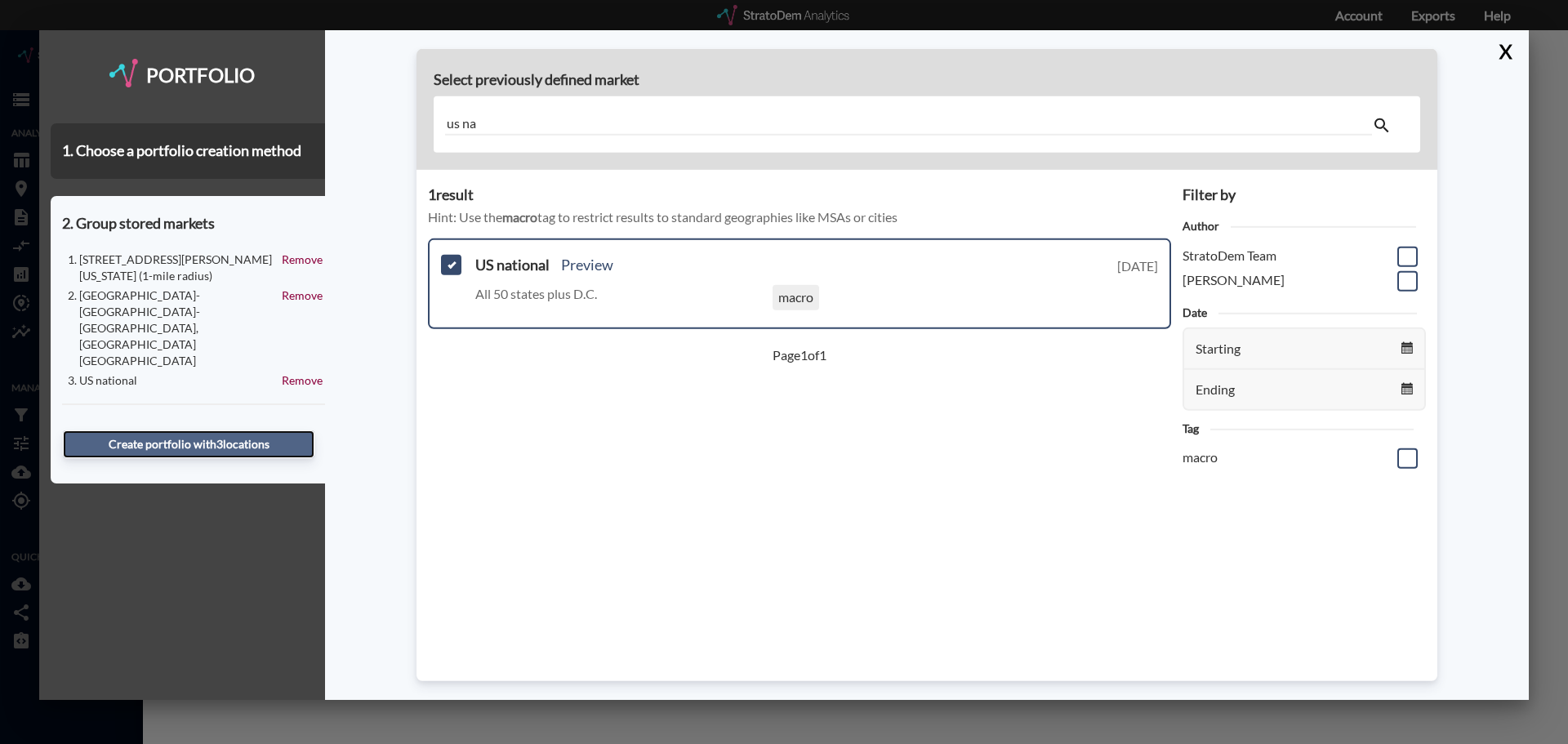
click at [266, 430] on button "Create portfolio with 3 location s" at bounding box center [188, 444] width 252 height 28
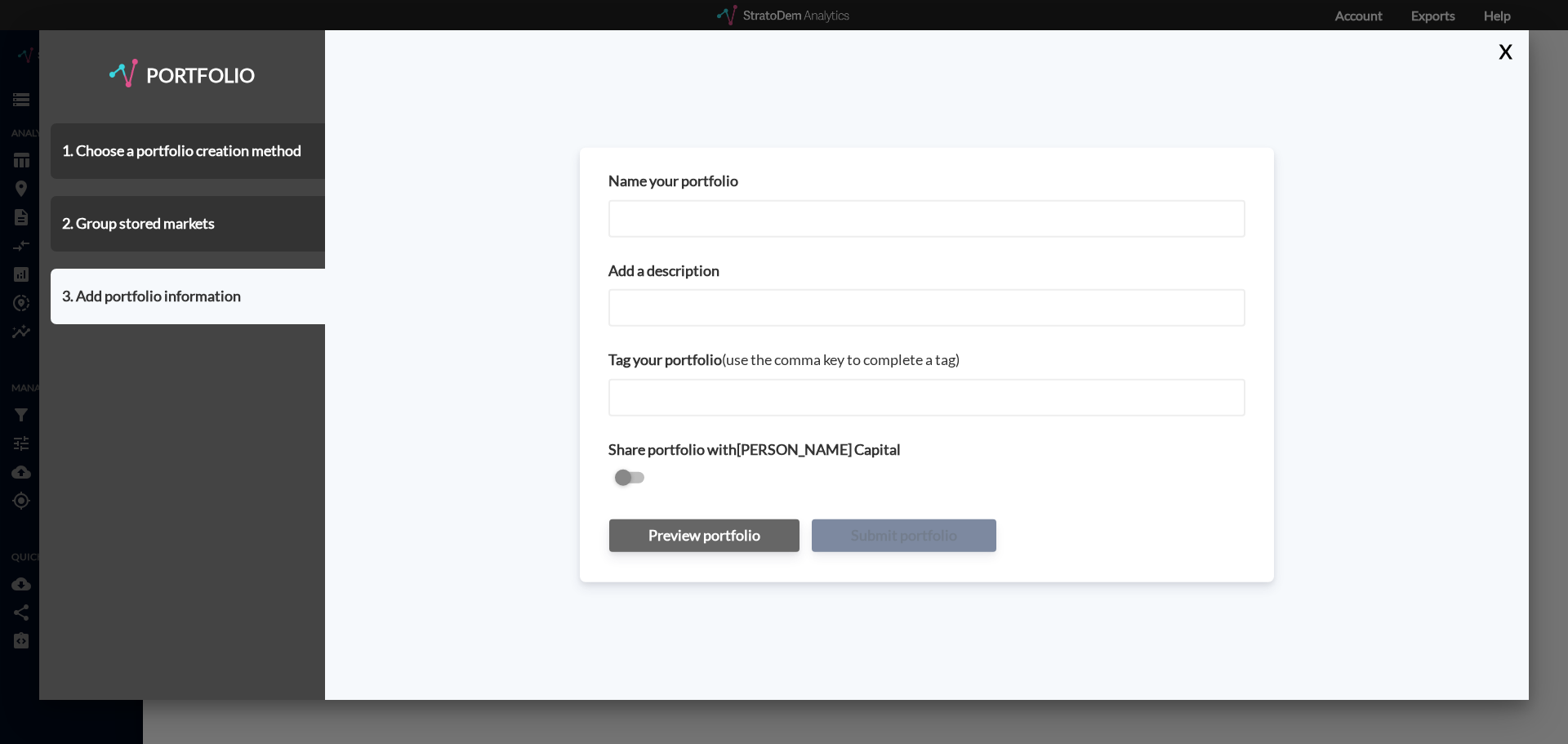
click at [641, 220] on input "Name your portfolio" at bounding box center [927, 218] width 637 height 38
type input "[STREET_ADDRESS][PERSON_NAME]"
paste input "[STREET_ADDRESS][PERSON_NAME]"
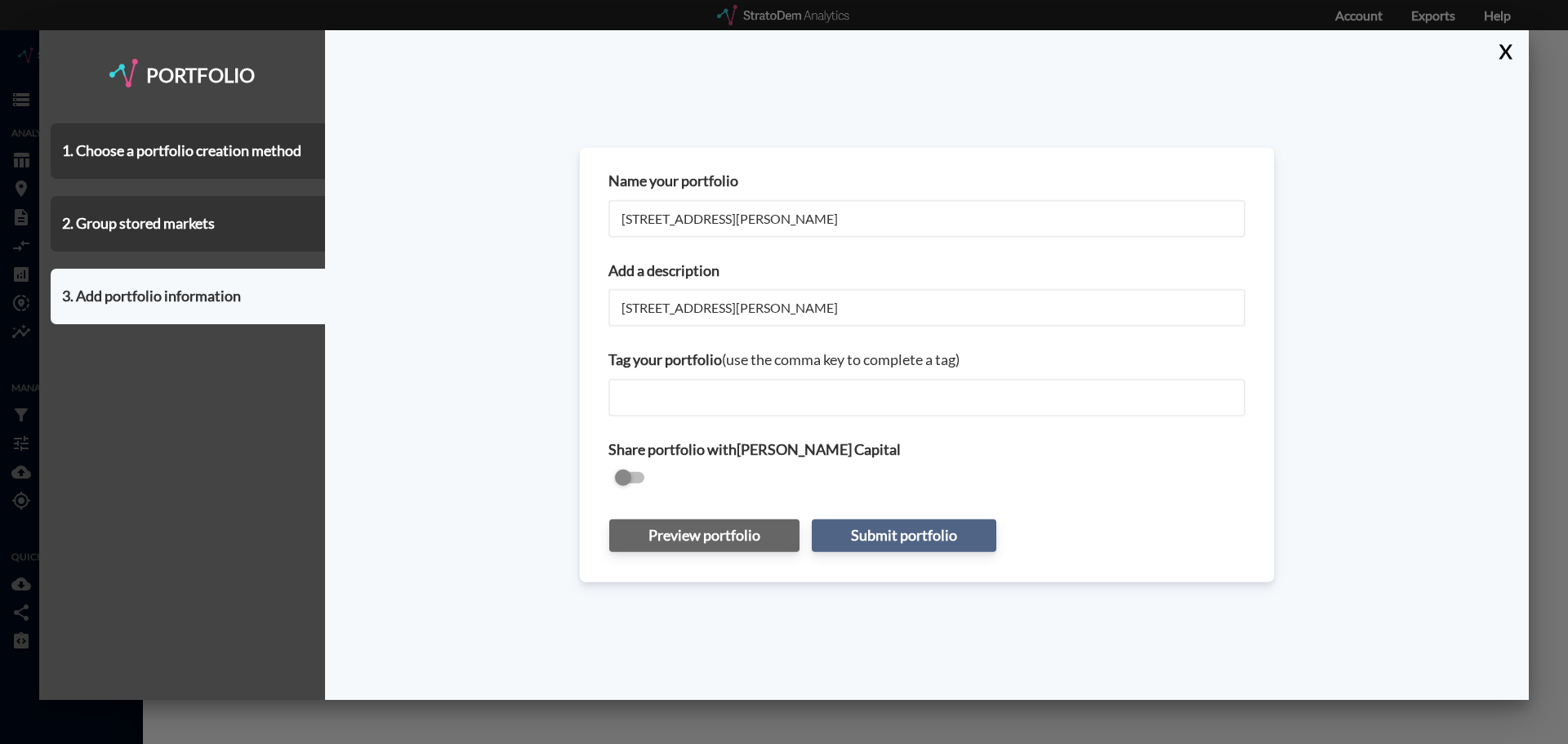
type input "[STREET_ADDRESS][PERSON_NAME]"
click at [863, 533] on button "Submit portfolio" at bounding box center [904, 535] width 184 height 33
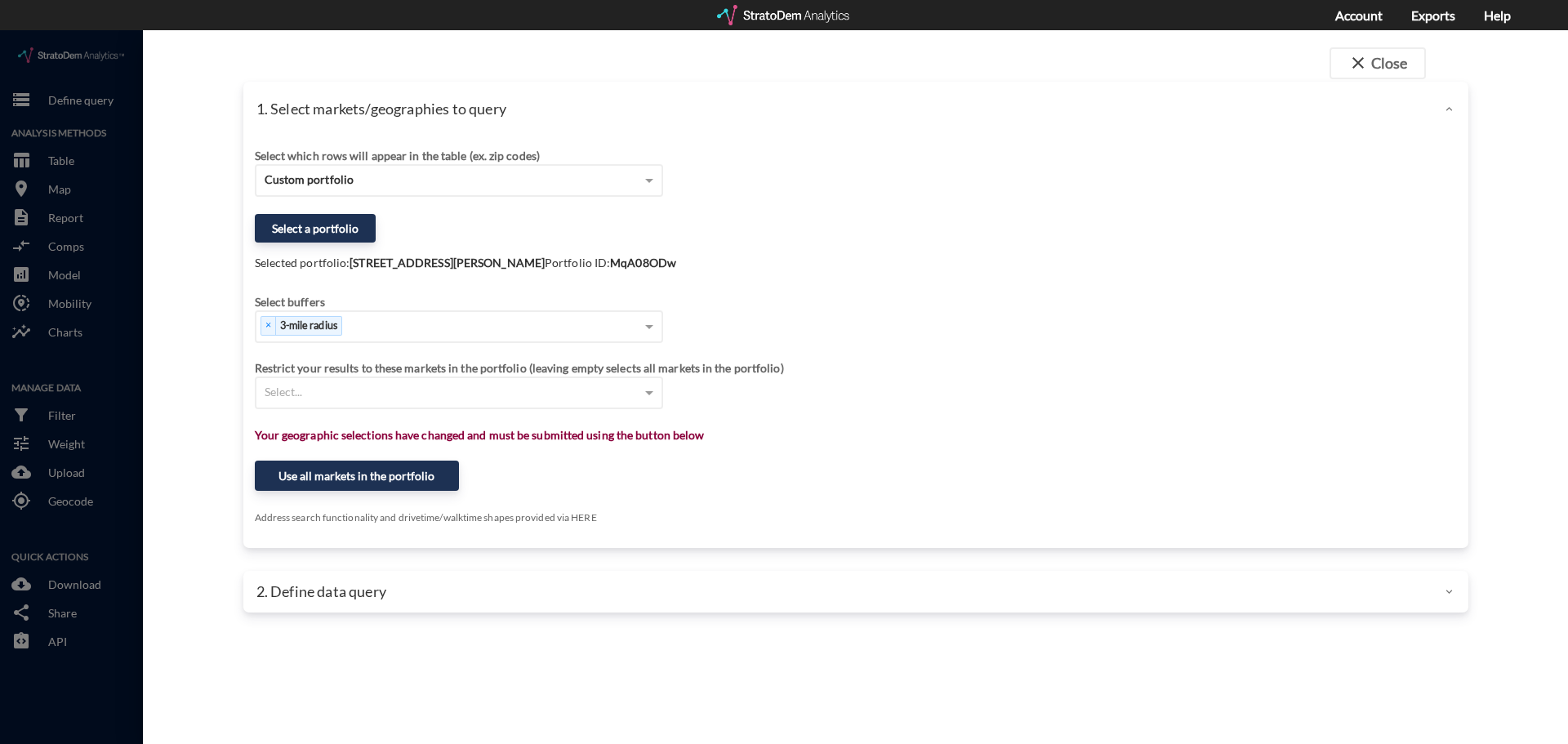
click strong "MqA08ODw"
copy strong "MqA08ODw"
click div "Select buffers × 3-mile radius"
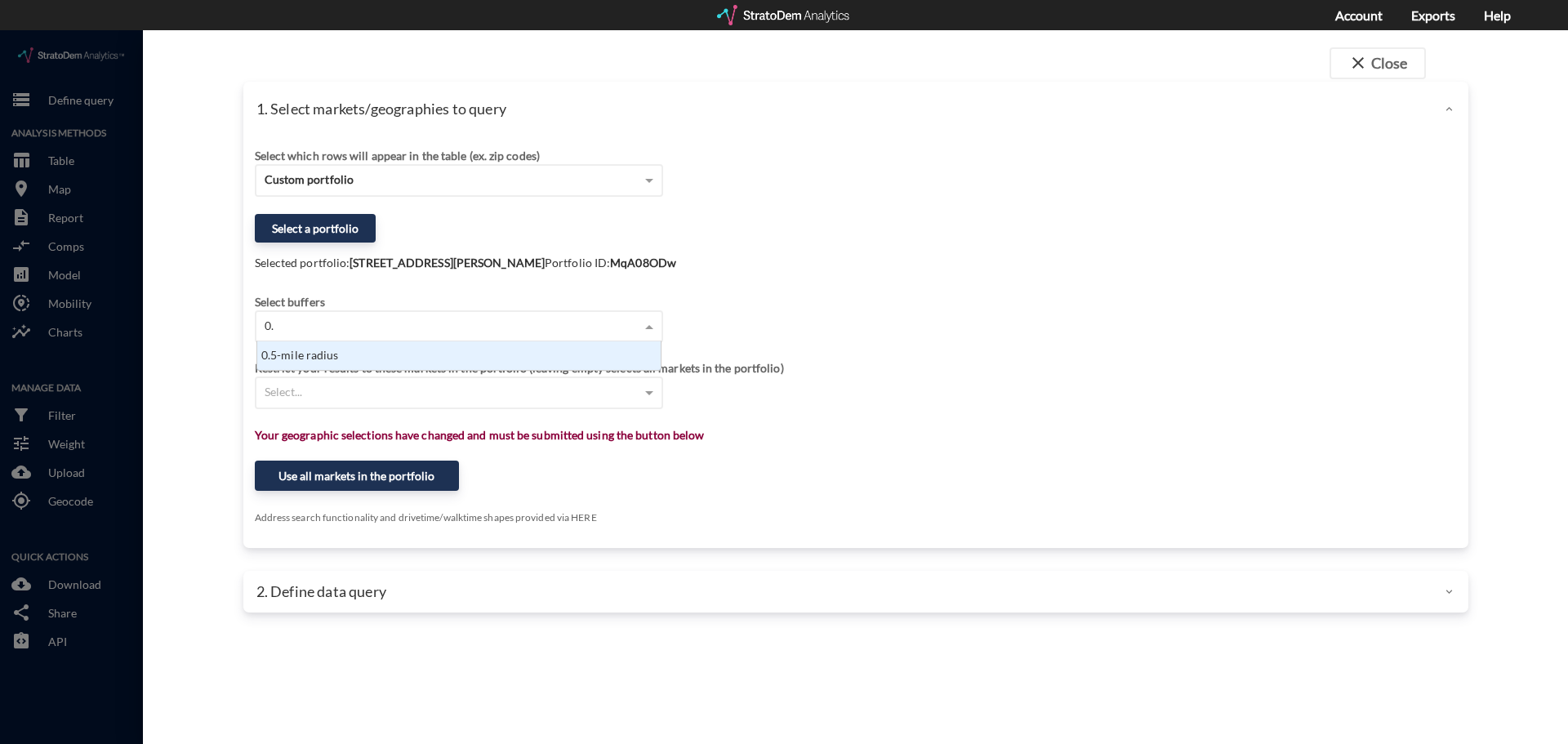
type input "0.5"
type input "1"
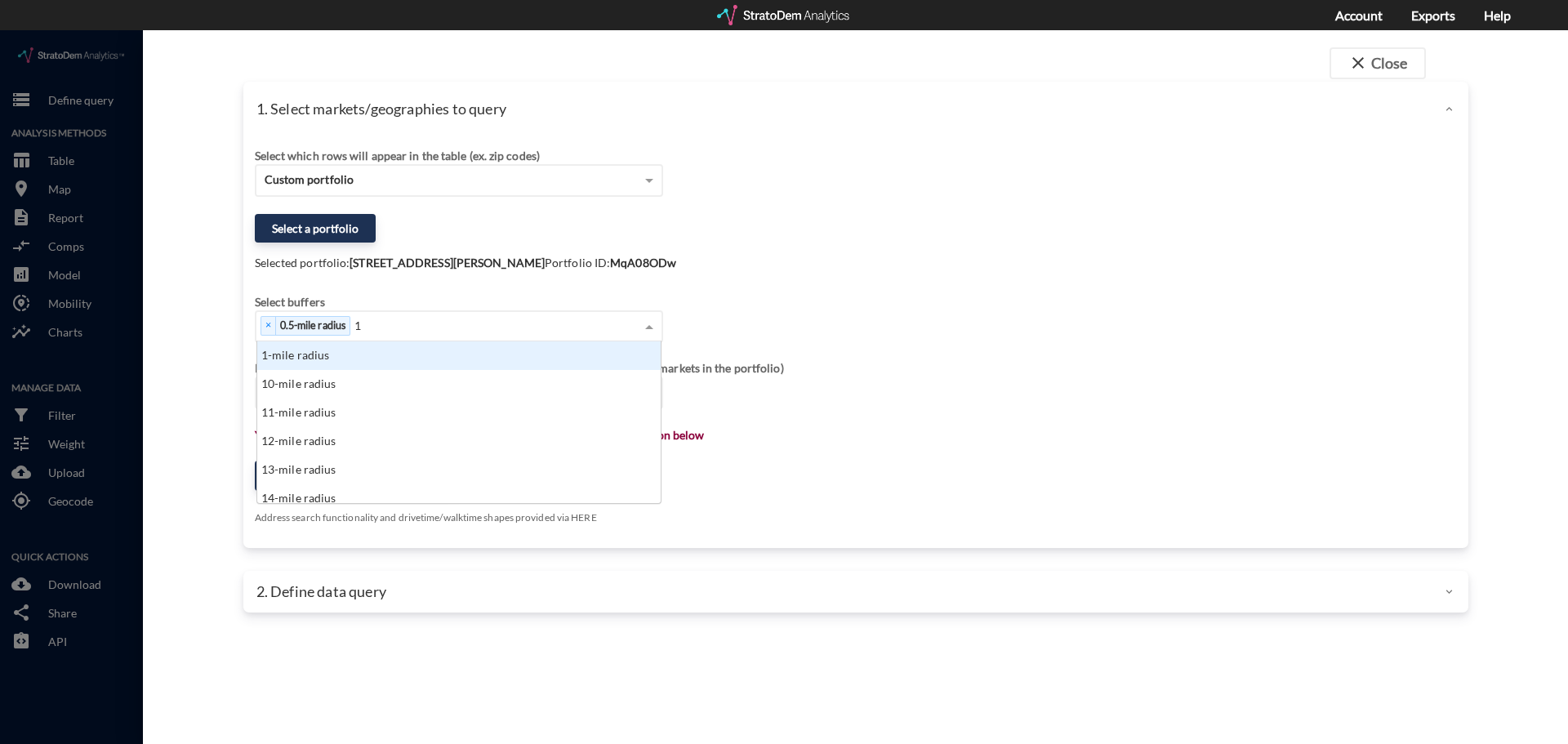
scroll to position [149, 394]
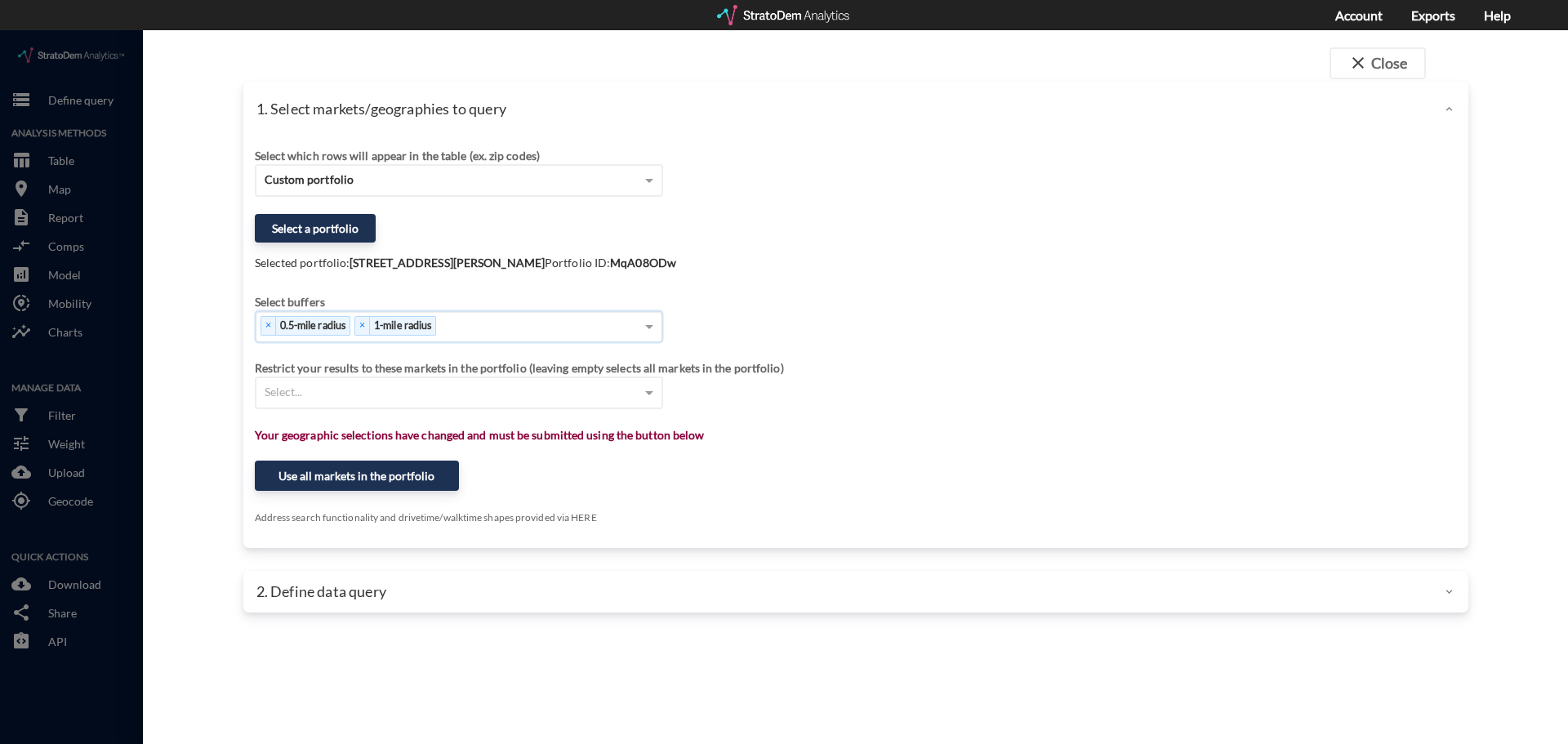
type input "3"
type input "5"
click button "Use all markets in the portfolio"
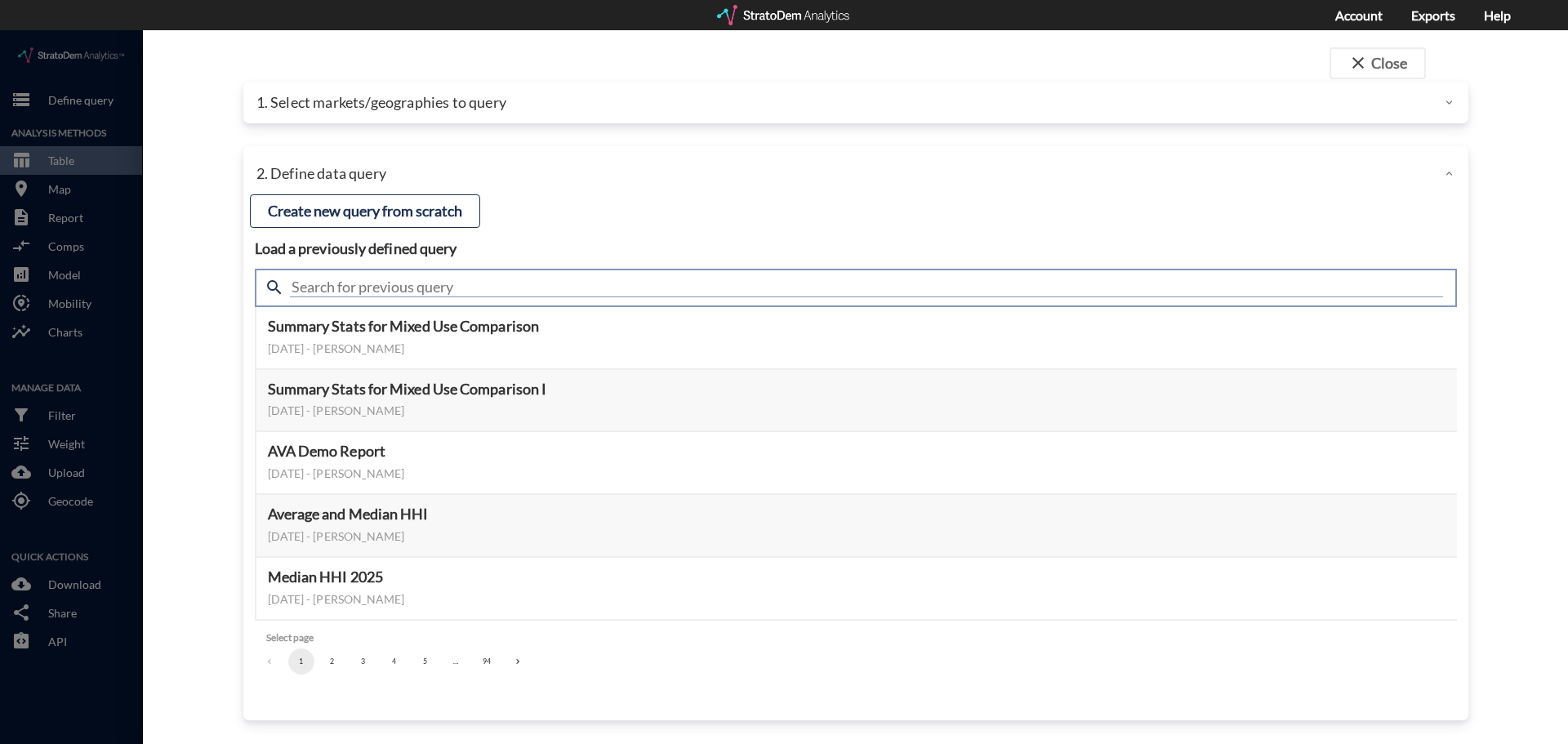
click input "text"
type input "summary tab"
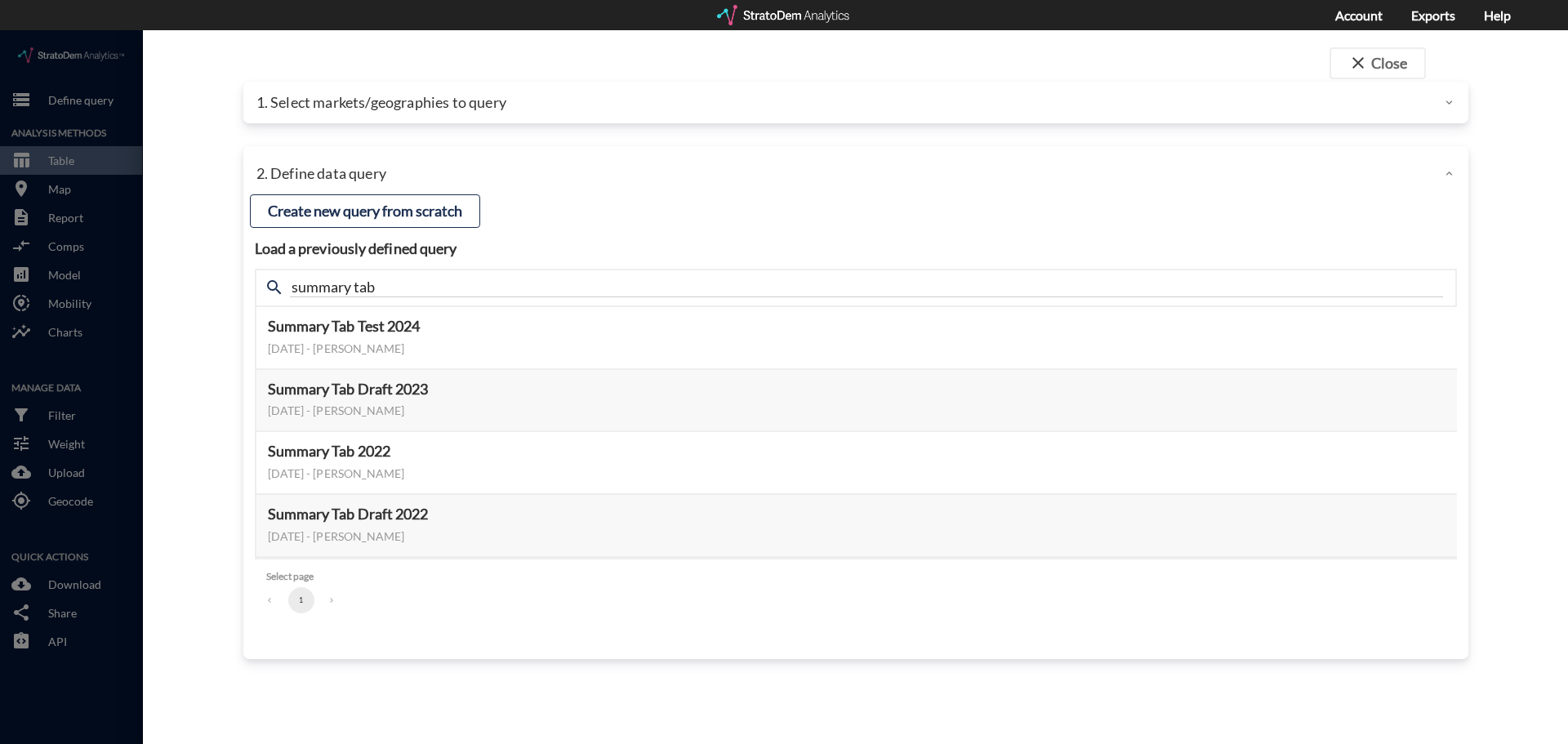
click h4 "Load a previously defined query"
click button "Select this query"
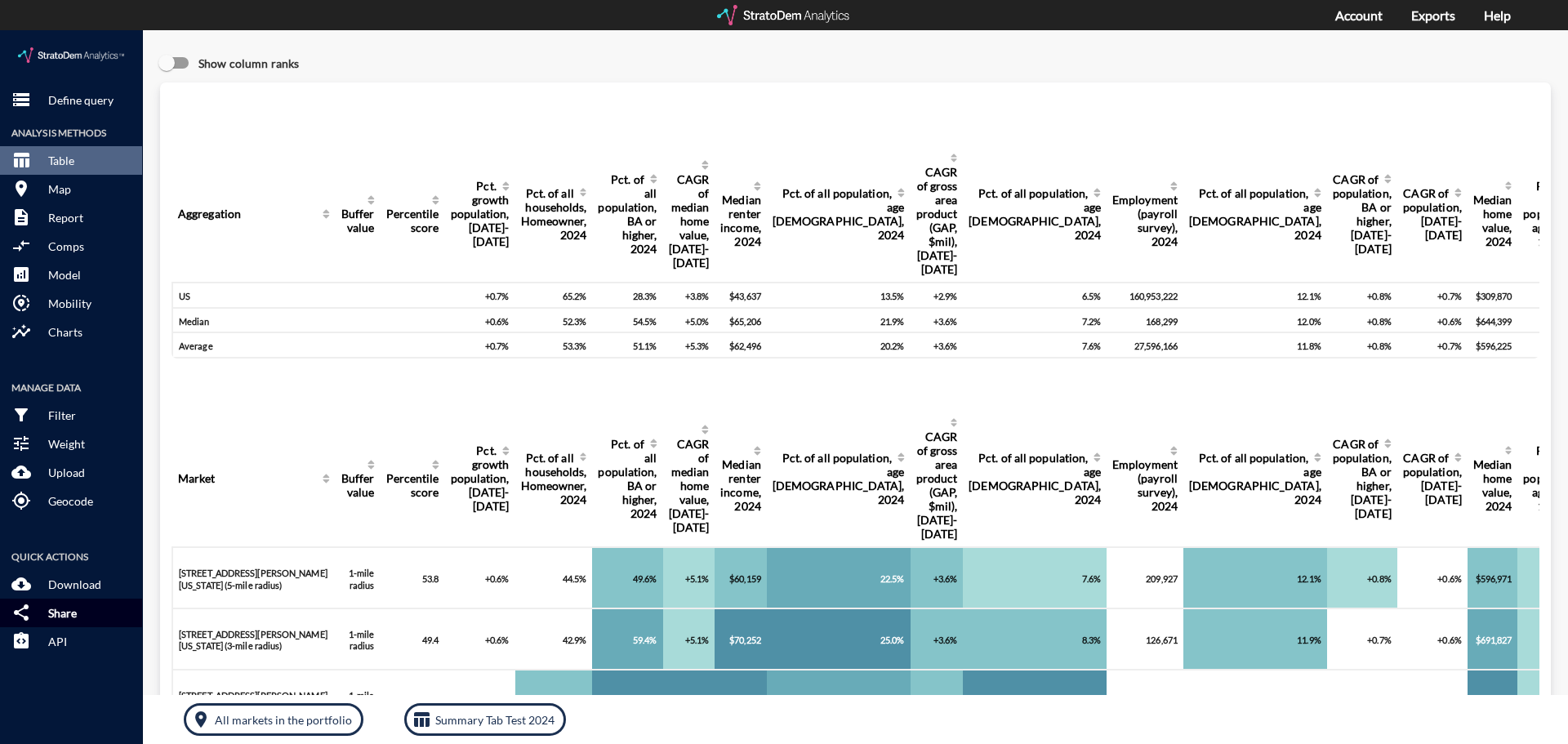
click button "share Share"
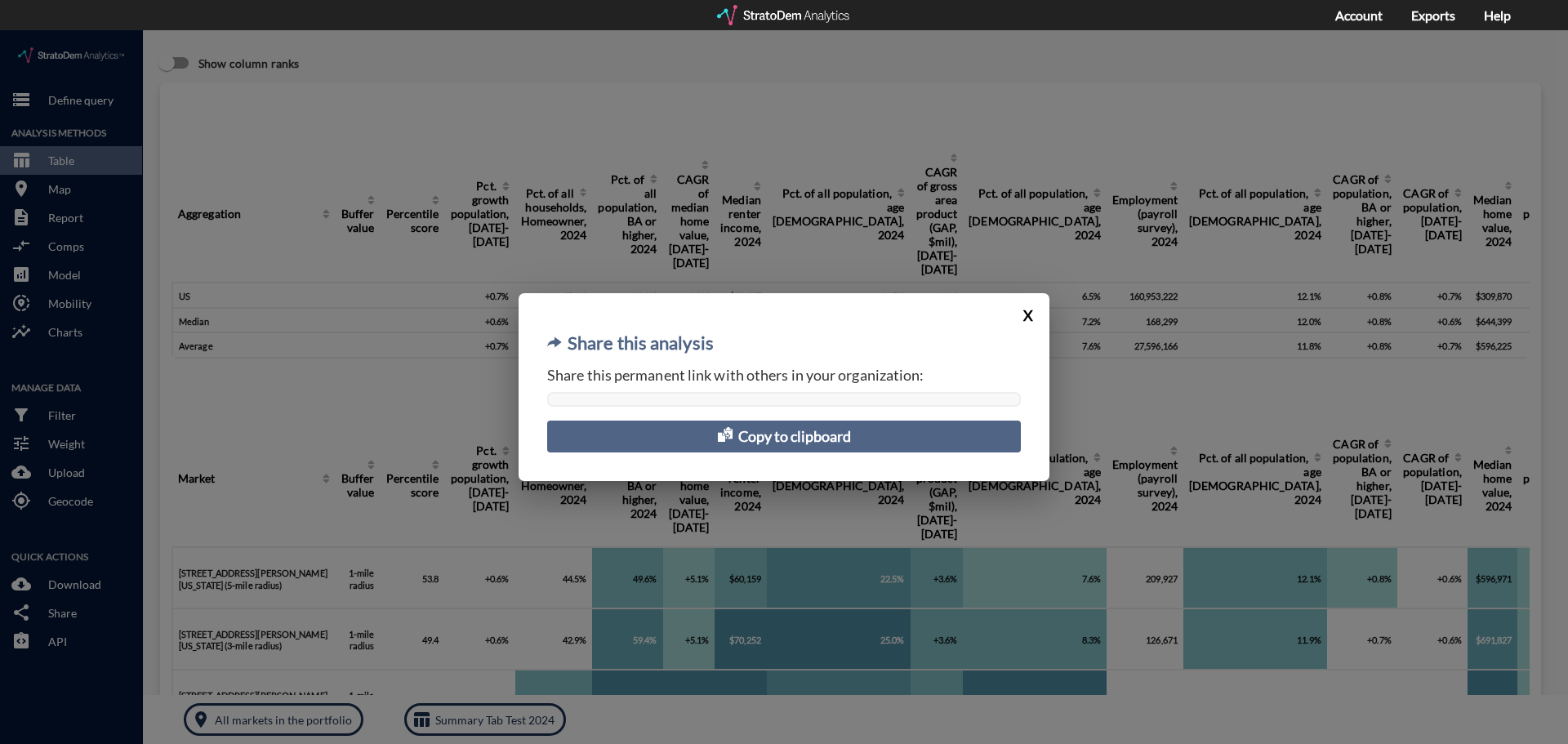
click button "X"
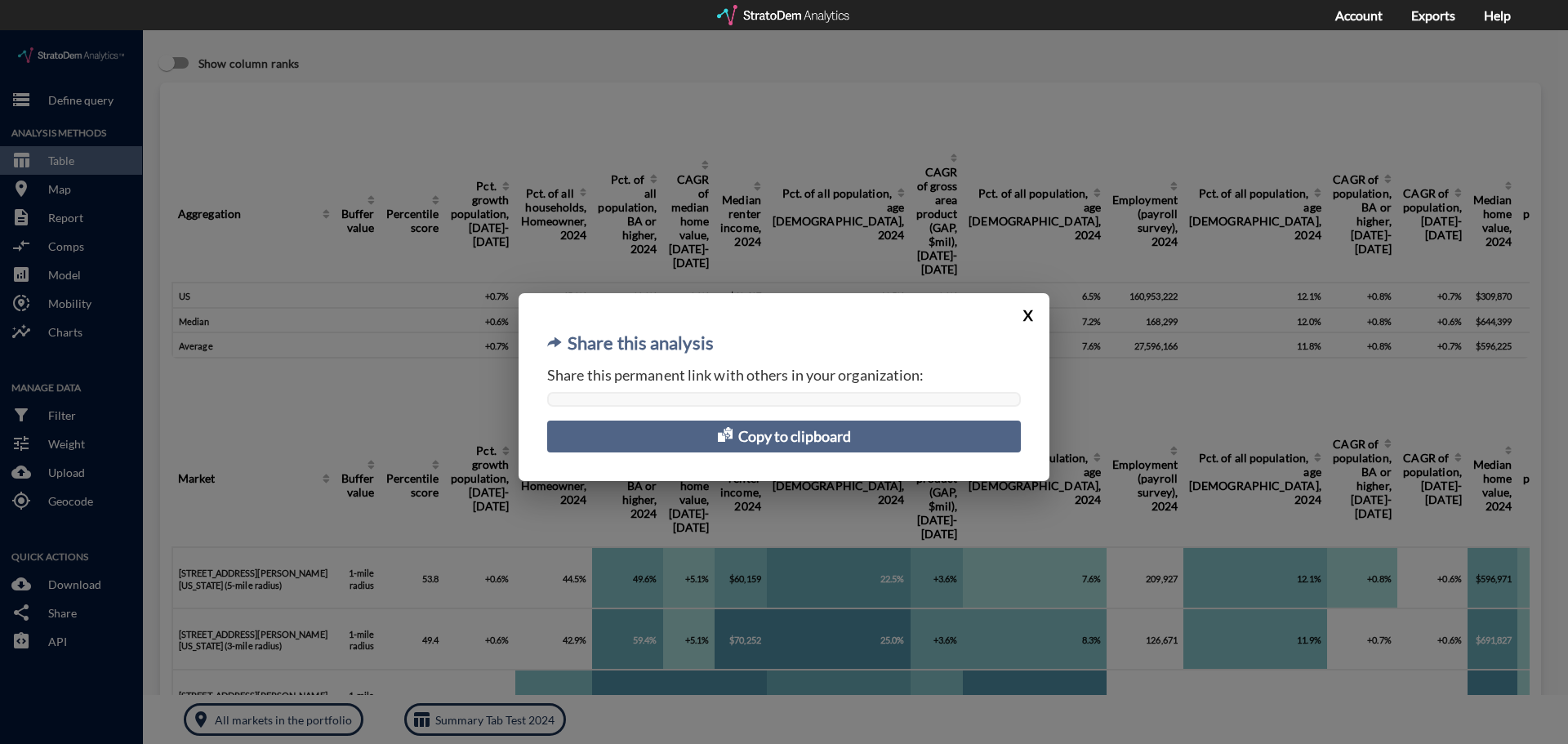
click button "X"
click div "Share this analysis X Share this permanent link with others in your organizatio…"
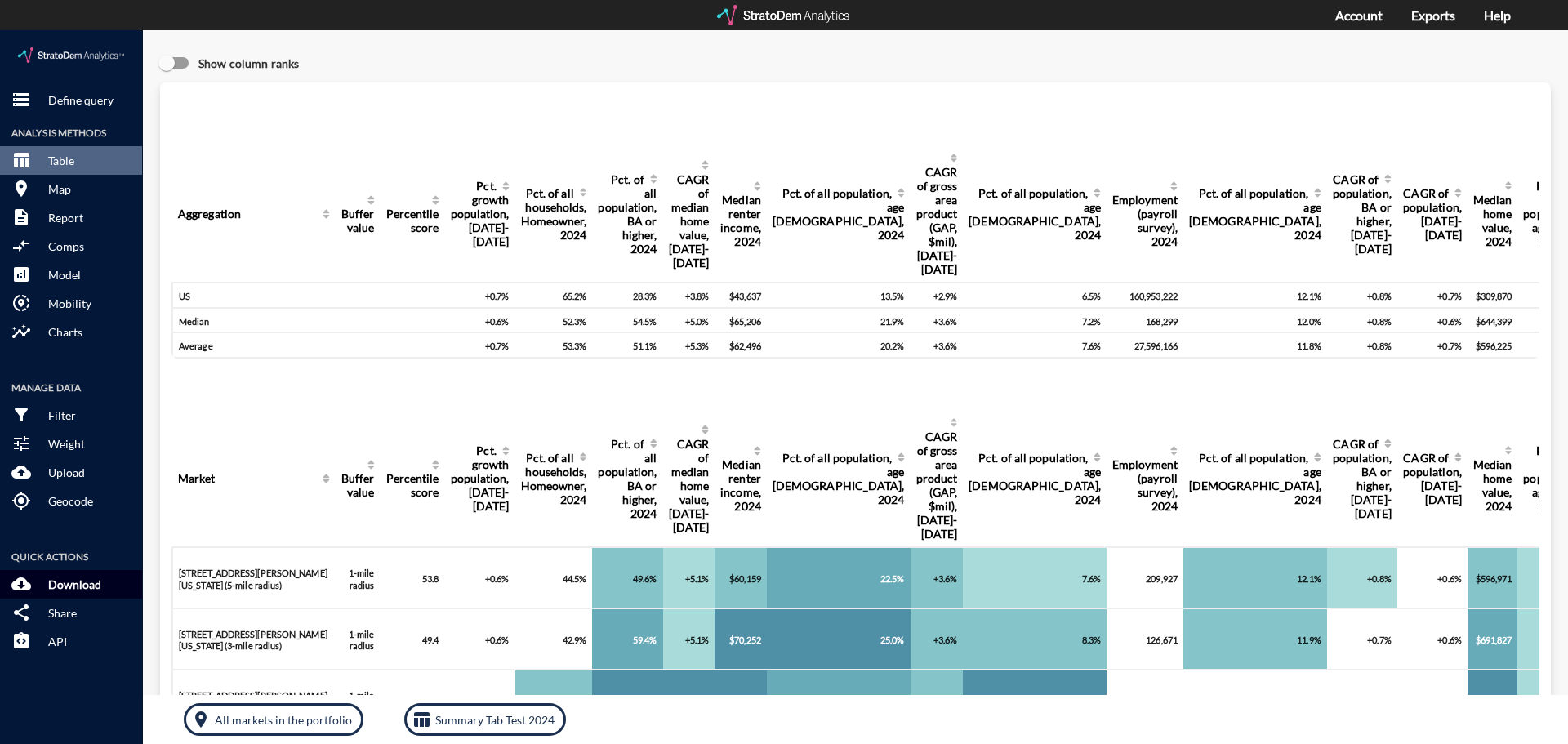
click p "Download"
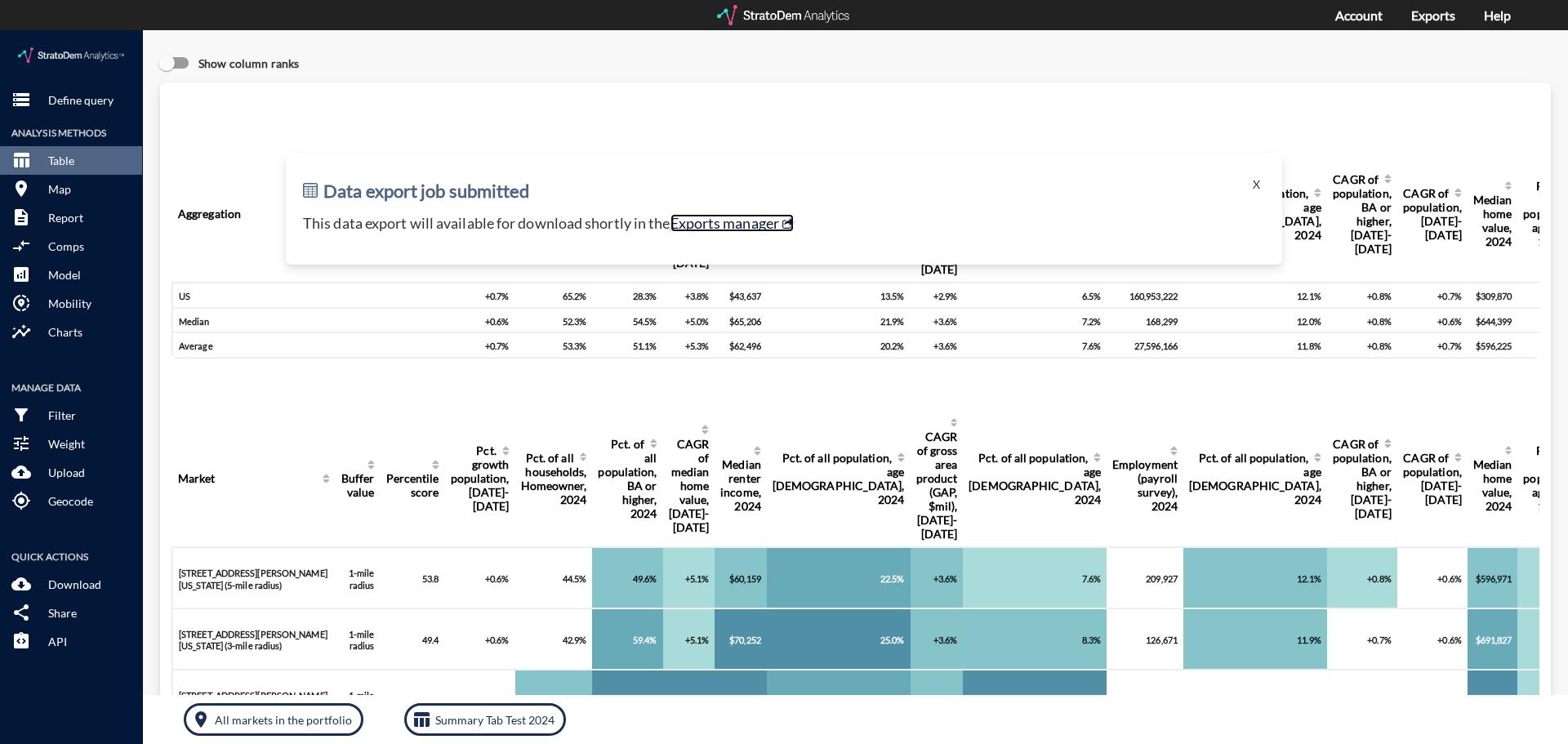
click link "Exports manager"
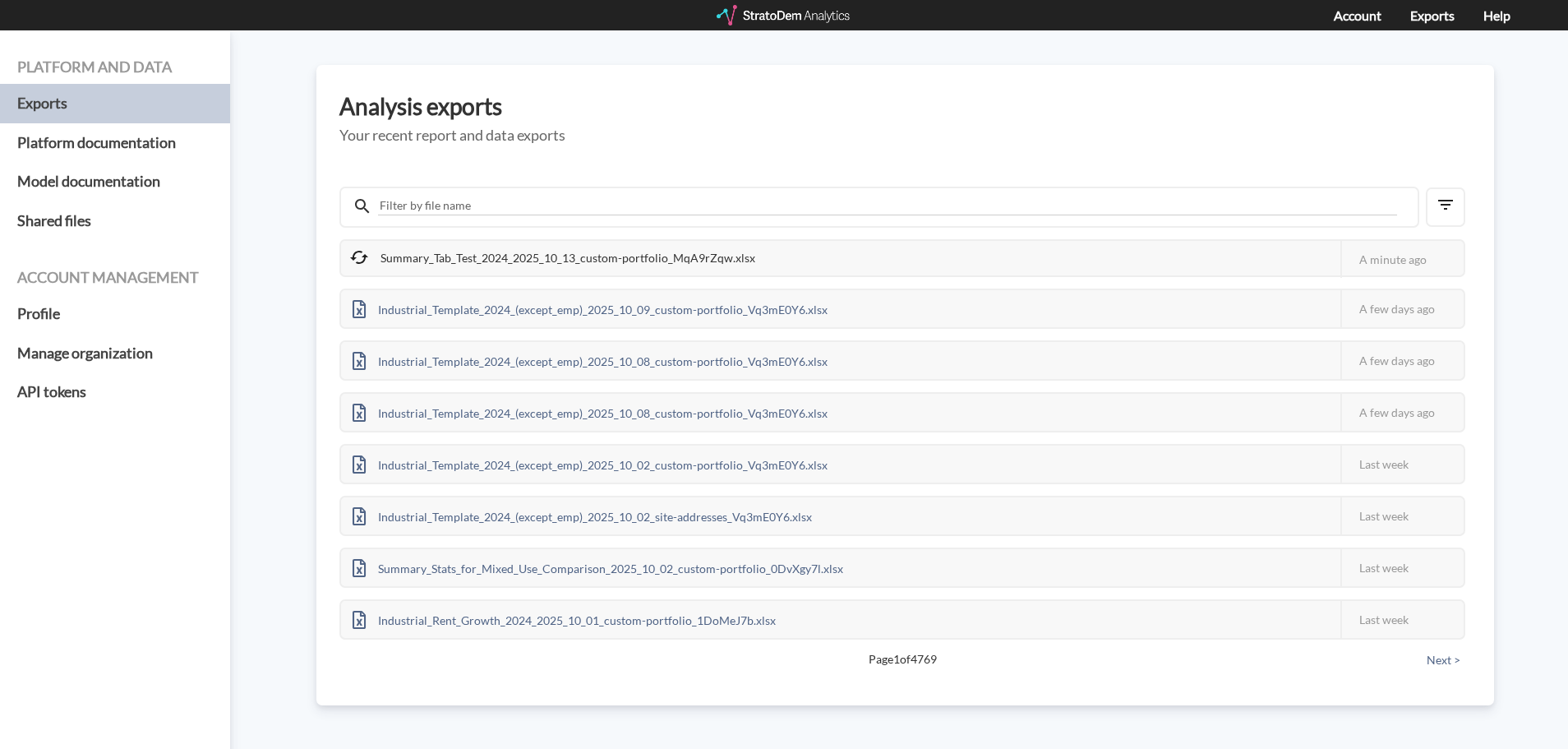
click at [850, 160] on div "Summary_Tab_Test_2024_2025_10_13_custom-portfolio_MqA9rZqw.xlsx This job failed…" at bounding box center [905, 414] width 1132 height 525
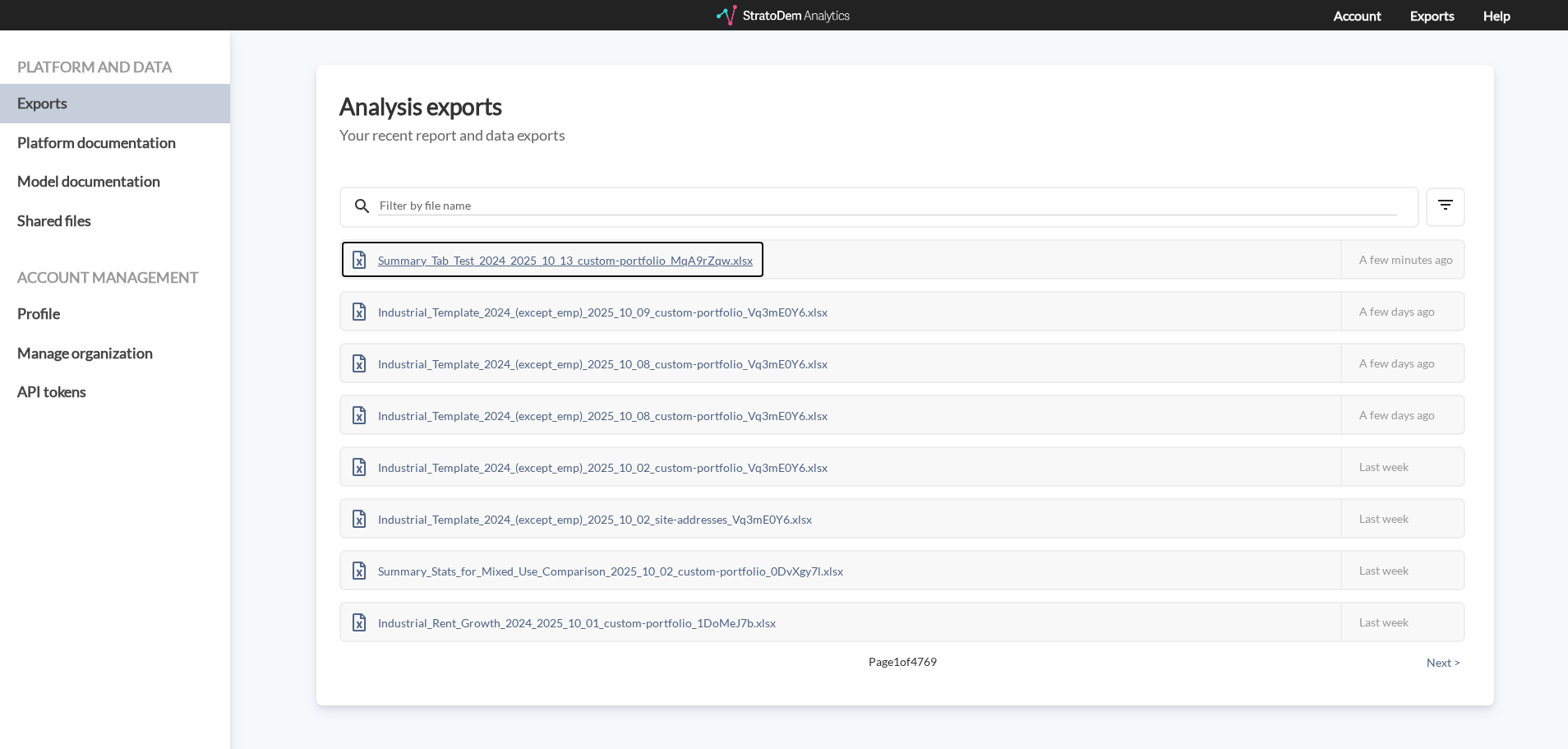
click at [694, 249] on div "Summary_Tab_Test_2024_2025_10_13_custom-portfolio_MqA9rZqw.xlsx" at bounding box center [552, 259] width 423 height 37
